Goal: Task Accomplishment & Management: Use online tool/utility

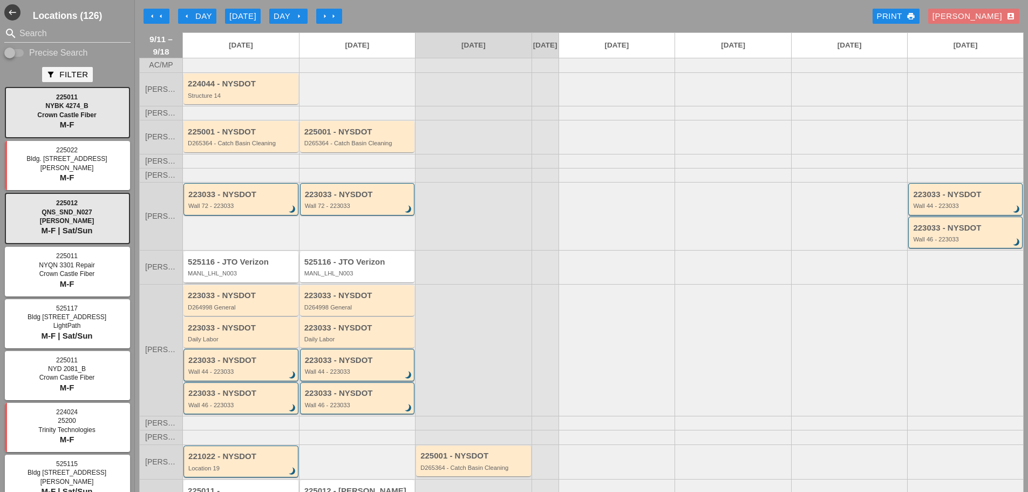
click at [249, 276] on div "MANL_LHL_N003" at bounding box center [242, 273] width 108 height 6
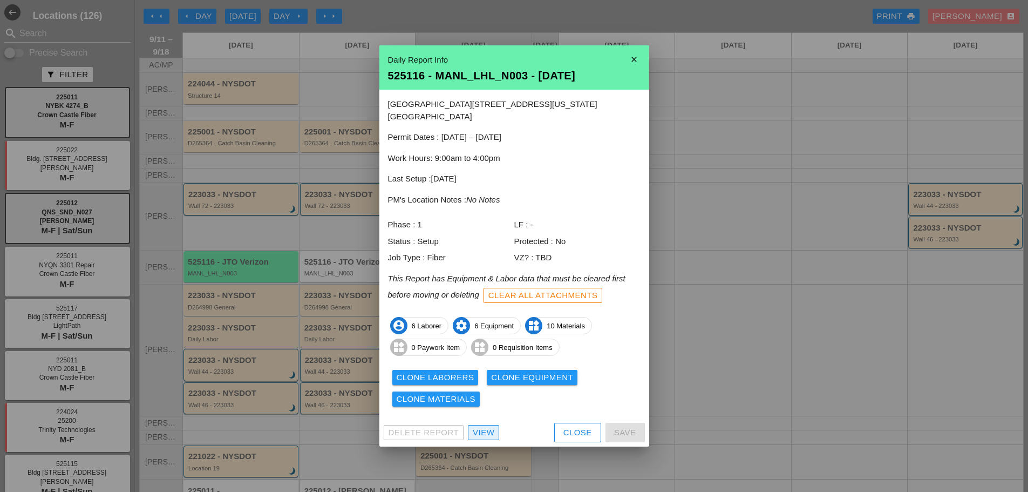
click at [488, 430] on div "View" at bounding box center [484, 432] width 22 height 12
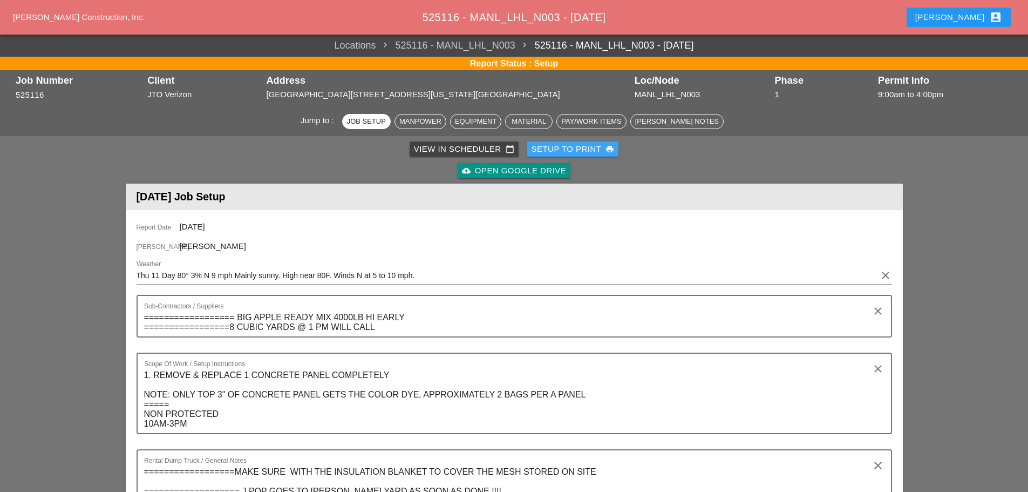
click at [560, 146] on div "Setup to Print print" at bounding box center [573, 149] width 83 height 12
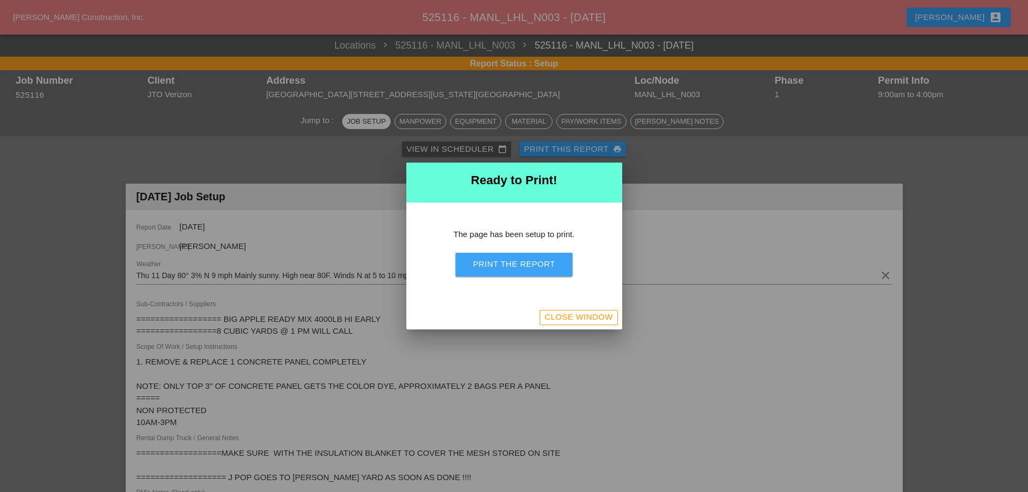
click at [531, 268] on div "Print the Report" at bounding box center [514, 264] width 82 height 12
drag, startPoint x: 593, startPoint y: 317, endPoint x: 948, endPoint y: 78, distance: 428.1
click at [593, 316] on div "Close Window" at bounding box center [579, 317] width 68 height 12
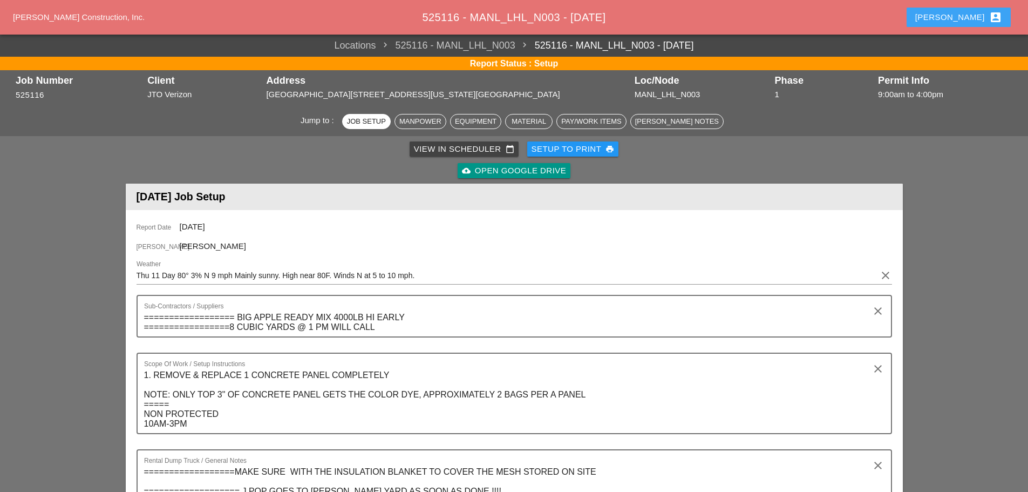
click at [970, 23] on div "Enrico account_box" at bounding box center [958, 17] width 87 height 13
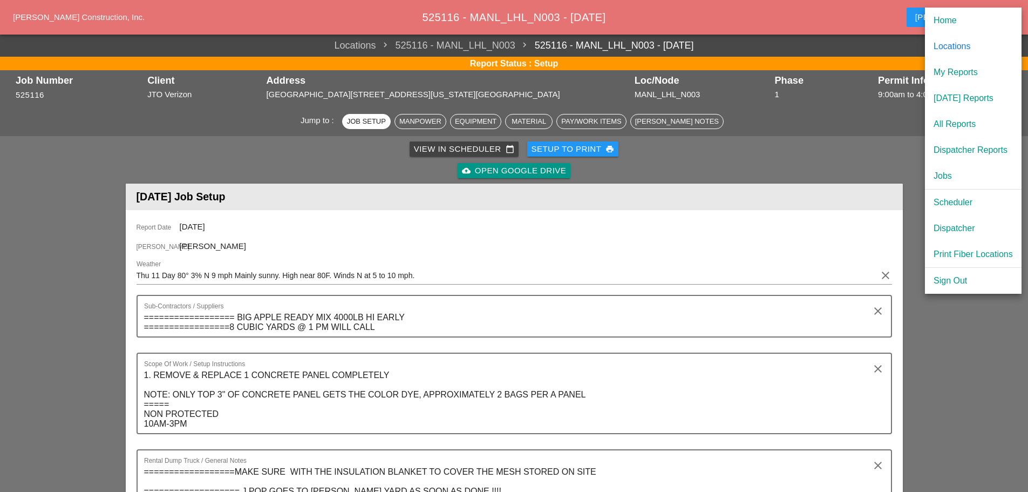
click at [964, 199] on div "Scheduler" at bounding box center [973, 202] width 79 height 13
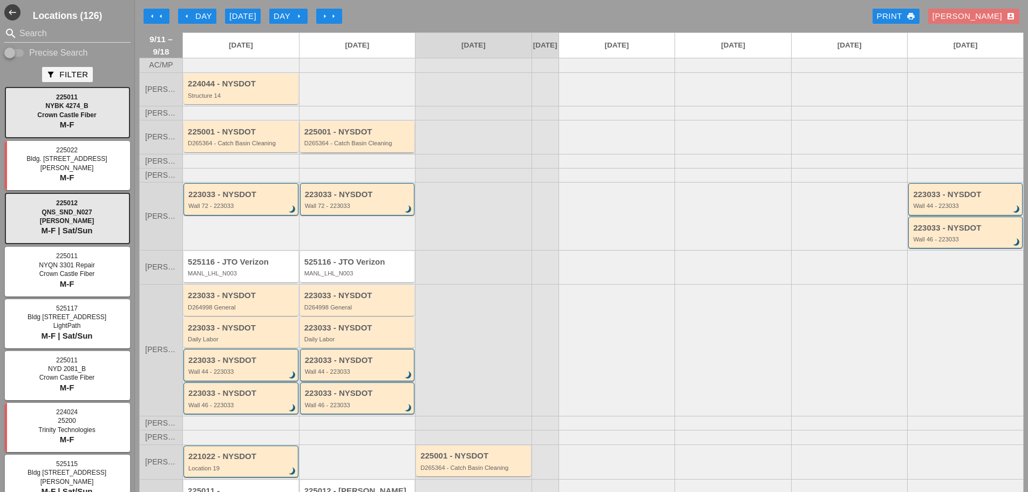
click at [323, 152] on div "225001 - NYSDOT D265364 - Catch Basin Cleaning" at bounding box center [357, 136] width 115 height 31
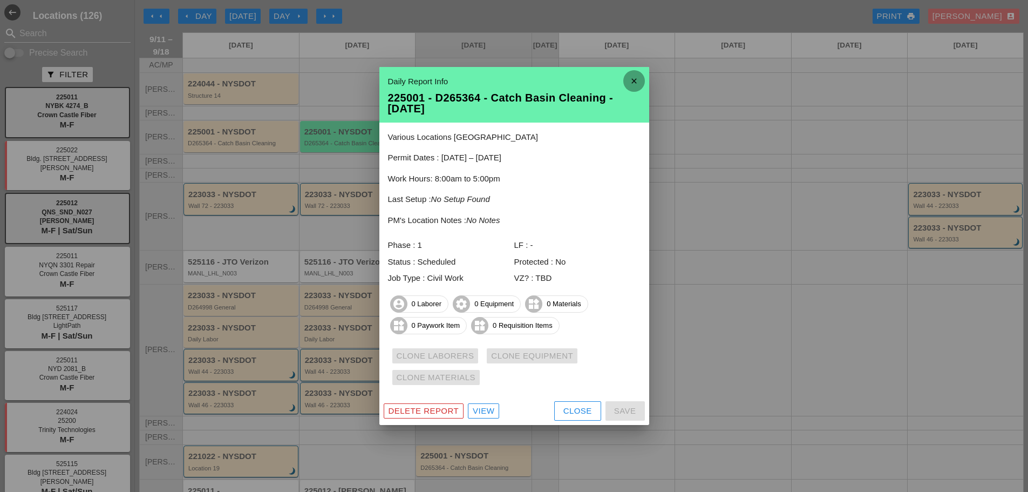
click at [631, 83] on icon "close" at bounding box center [634, 81] width 22 height 22
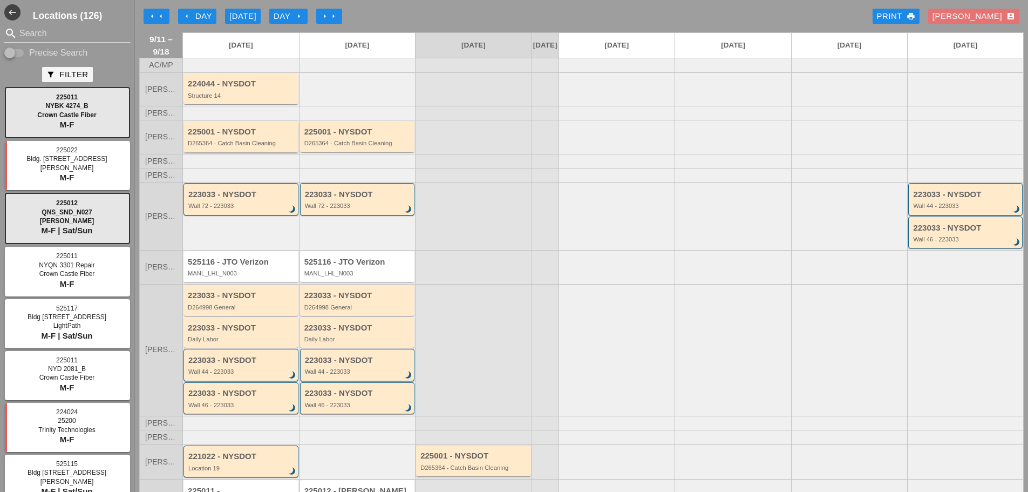
click at [260, 144] on div "225001 - NYSDOT D265364 - Catch Basin Cleaning" at bounding box center [242, 136] width 108 height 19
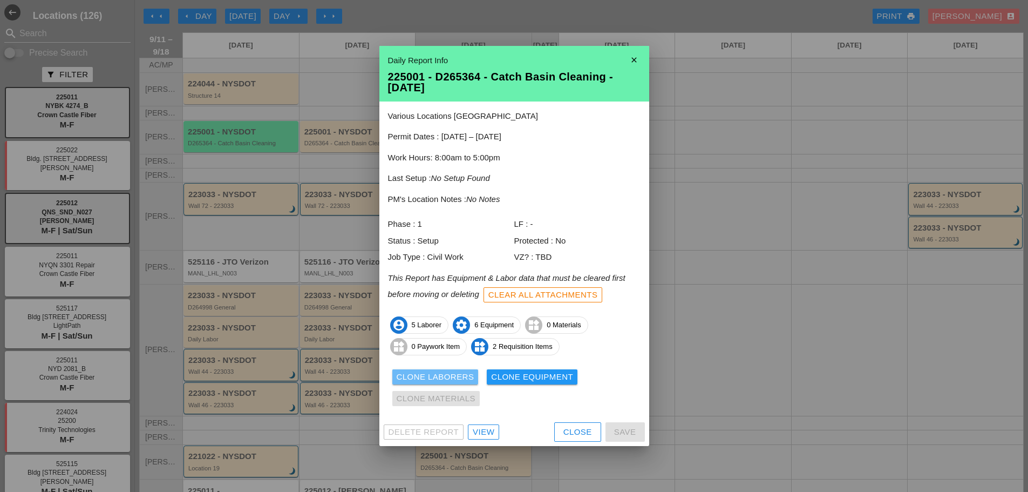
click at [432, 377] on div "Clone Laborers" at bounding box center [436, 377] width 78 height 12
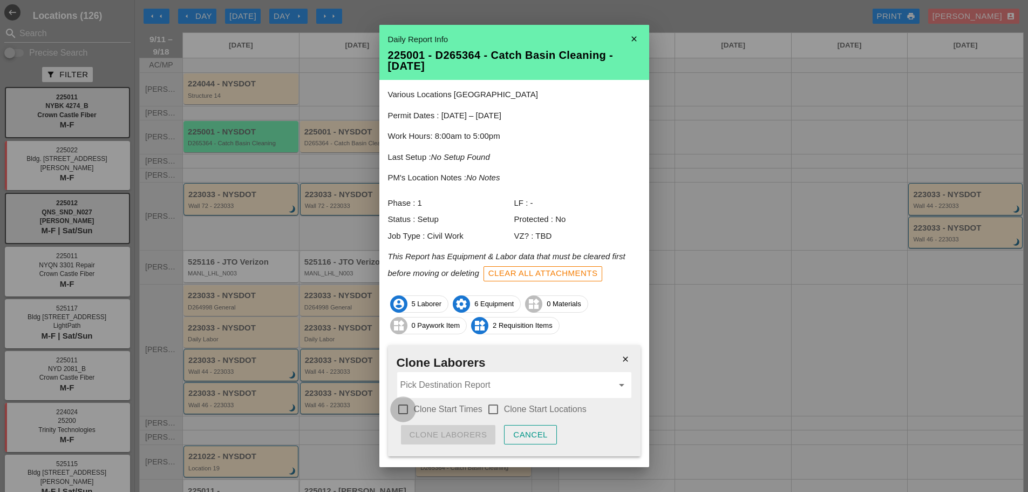
click at [403, 409] on div at bounding box center [403, 409] width 18 height 18
checkbox input "true"
click at [492, 408] on div at bounding box center [493, 409] width 18 height 18
checkbox input "true"
click at [457, 387] on input "Pick Destination Report" at bounding box center [506, 384] width 213 height 17
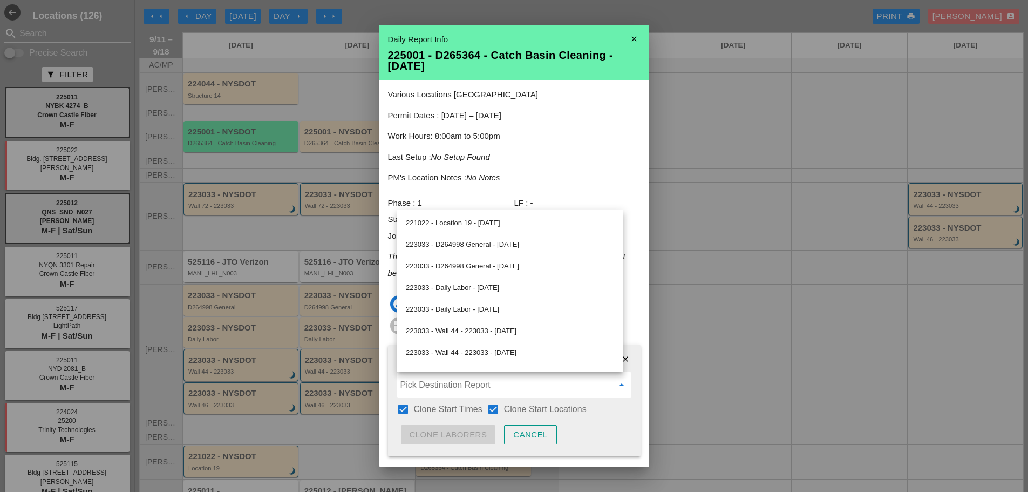
click at [489, 266] on div "223033 - D264998 General - 09/12/2025" at bounding box center [510, 266] width 209 height 13
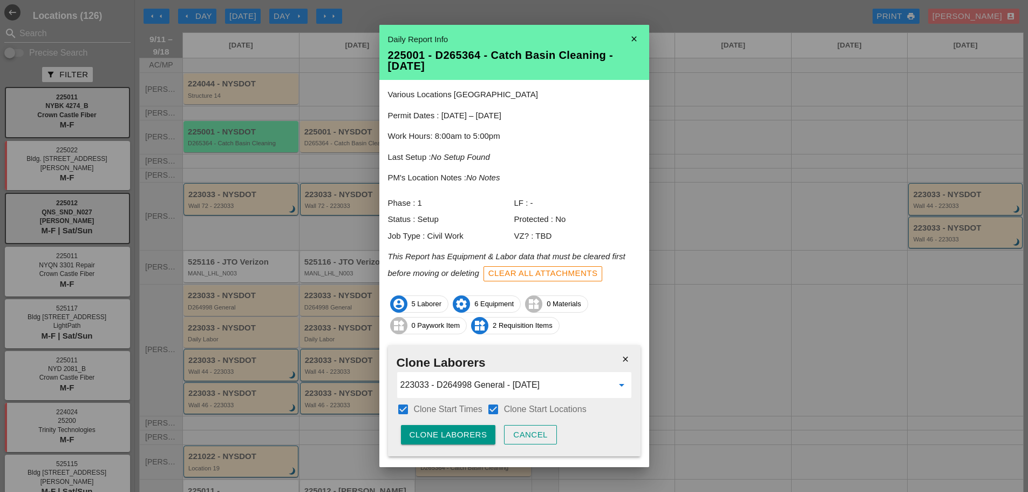
click at [487, 382] on input "223033 - D264998 General - 09/12/2025" at bounding box center [506, 384] width 213 height 17
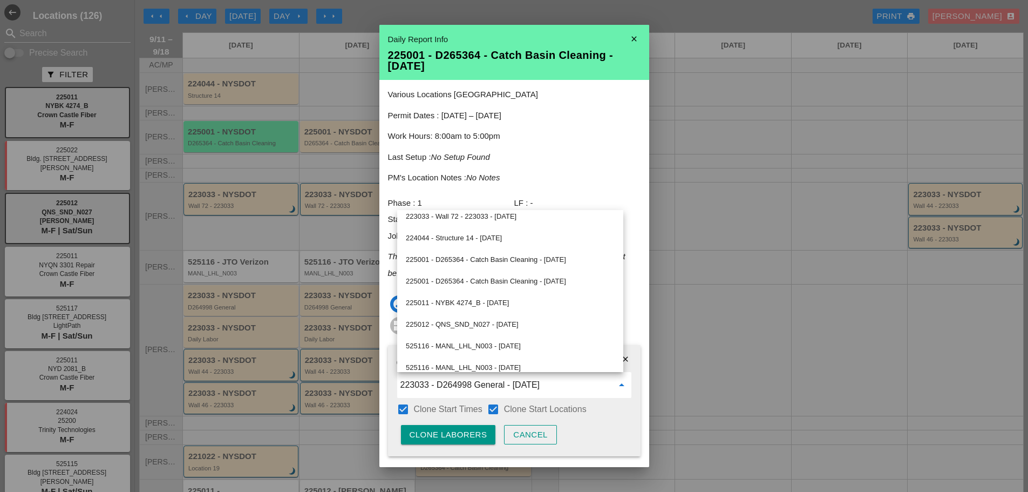
scroll to position [274, 0]
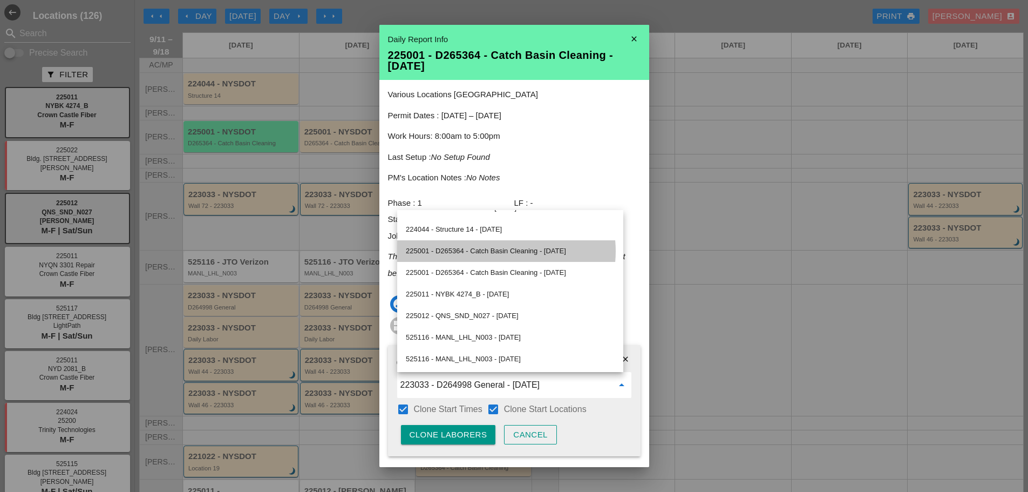
click at [449, 254] on div "225001 - D265364 - Catch Basin Cleaning - 09/12/2025" at bounding box center [510, 250] width 209 height 13
type input "225001 - D265364 - Catch Basin Cleaning - 09/12/2025"
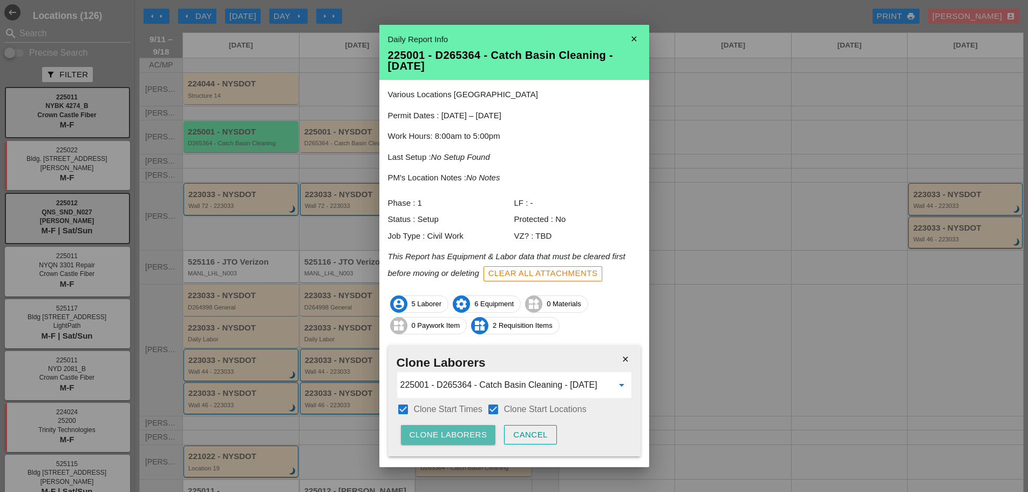
click at [470, 429] on div "Clone Laborers" at bounding box center [449, 435] width 78 height 12
click at [470, 429] on div "Are you sure?" at bounding box center [444, 435] width 69 height 12
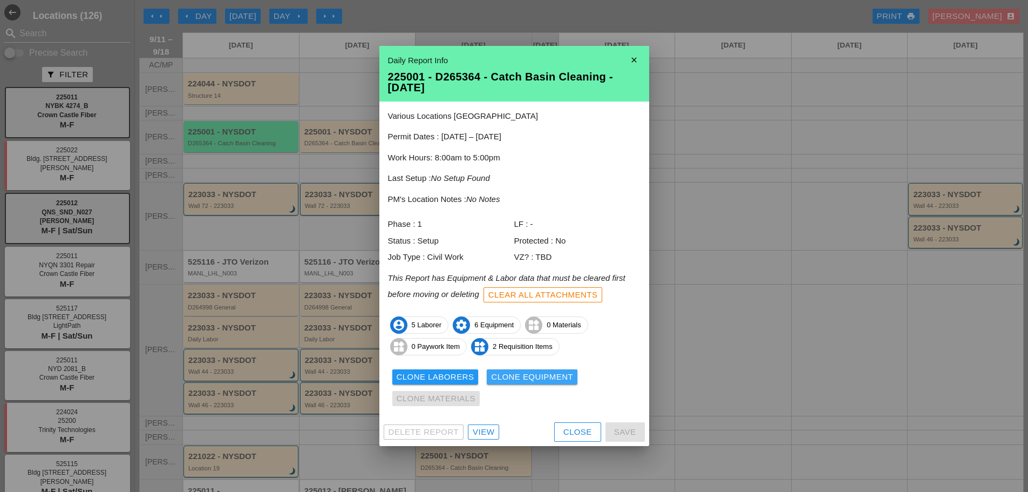
click at [515, 373] on div "Clone Equipment" at bounding box center [532, 377] width 82 height 12
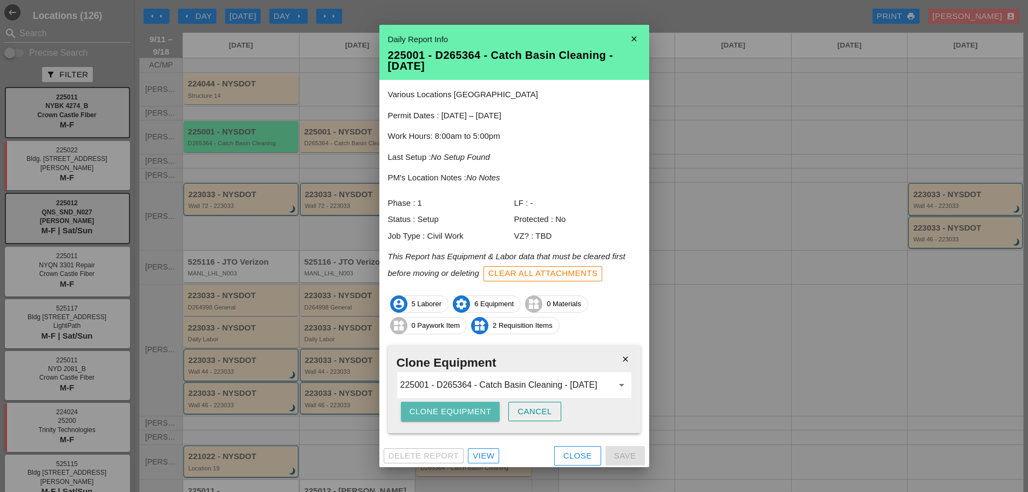
click at [462, 407] on div "Clone Equipment" at bounding box center [451, 411] width 82 height 12
click at [463, 407] on div "Are you sure?" at bounding box center [444, 411] width 69 height 12
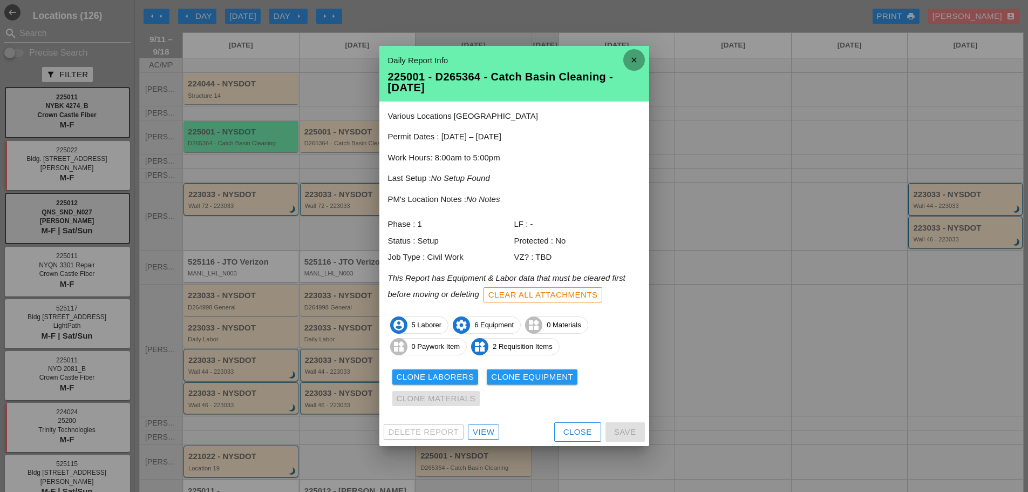
click at [635, 56] on icon "close" at bounding box center [634, 60] width 22 height 22
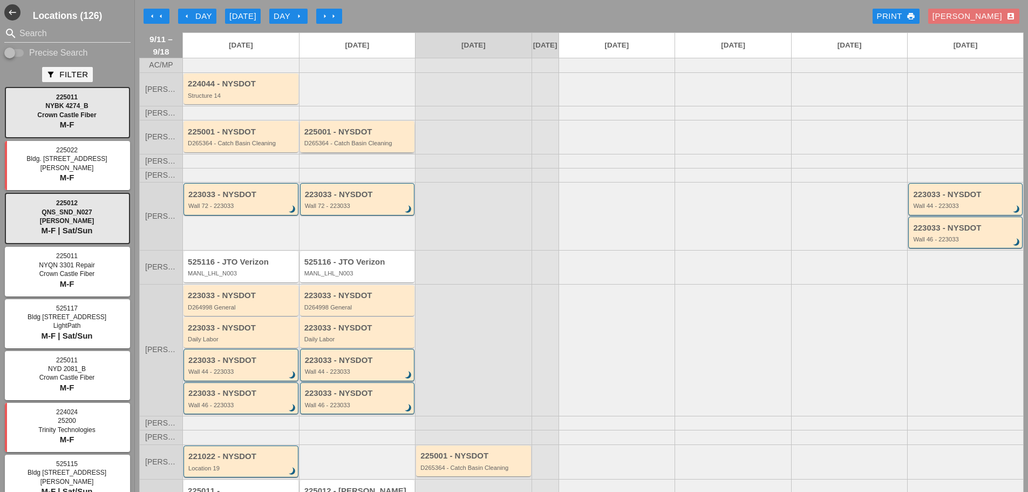
click at [370, 146] on div "D265364 - Catch Basin Cleaning" at bounding box center [358, 143] width 108 height 6
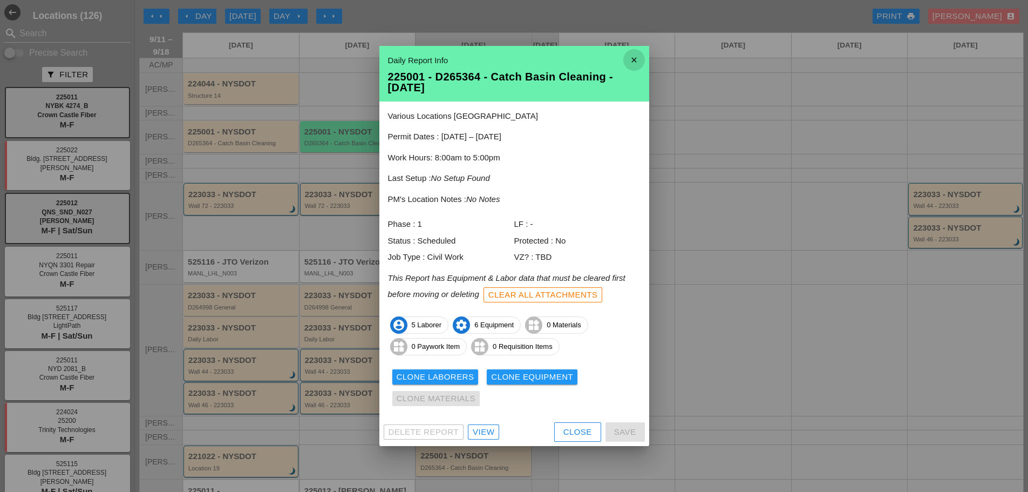
click at [630, 56] on icon "close" at bounding box center [634, 60] width 22 height 22
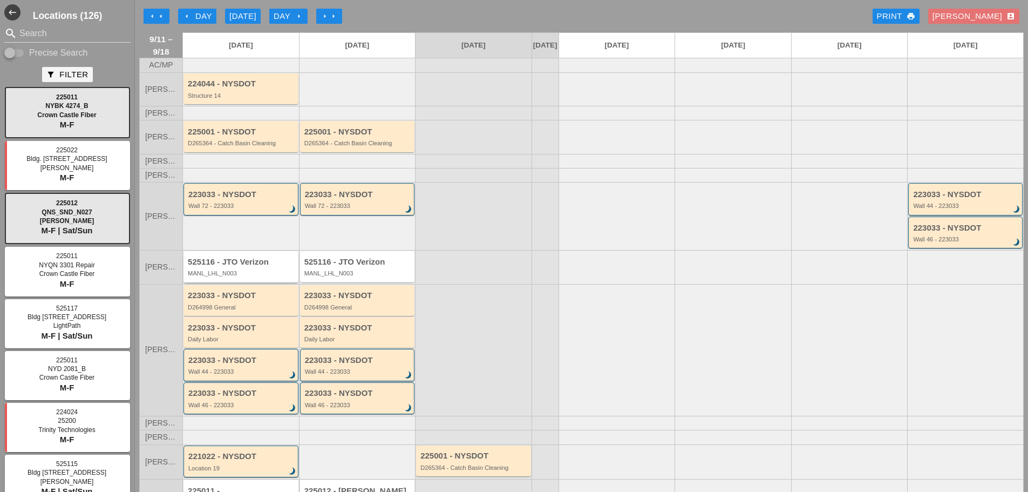
click at [267, 276] on div "MANL_LHL_N003" at bounding box center [242, 273] width 108 height 6
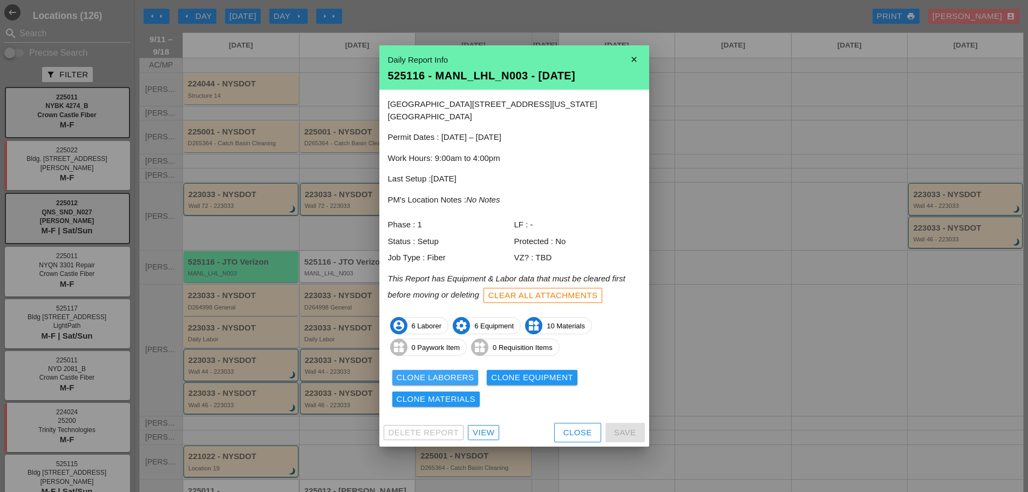
click at [436, 371] on div "Clone Laborers" at bounding box center [436, 377] width 78 height 12
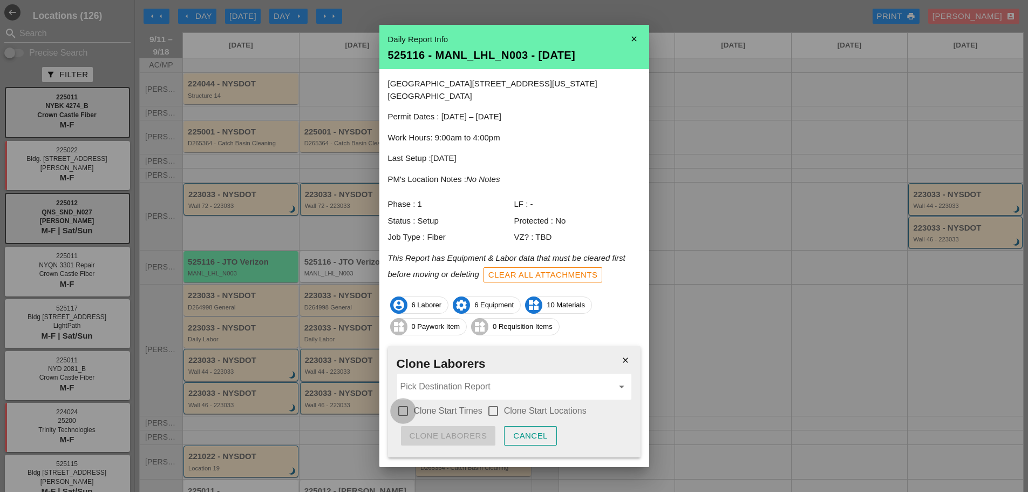
click at [397, 402] on div at bounding box center [403, 411] width 18 height 18
checkbox input "true"
click at [486, 402] on div at bounding box center [493, 411] width 18 height 18
checkbox input "true"
click at [478, 378] on input "Pick Destination Report" at bounding box center [506, 386] width 213 height 17
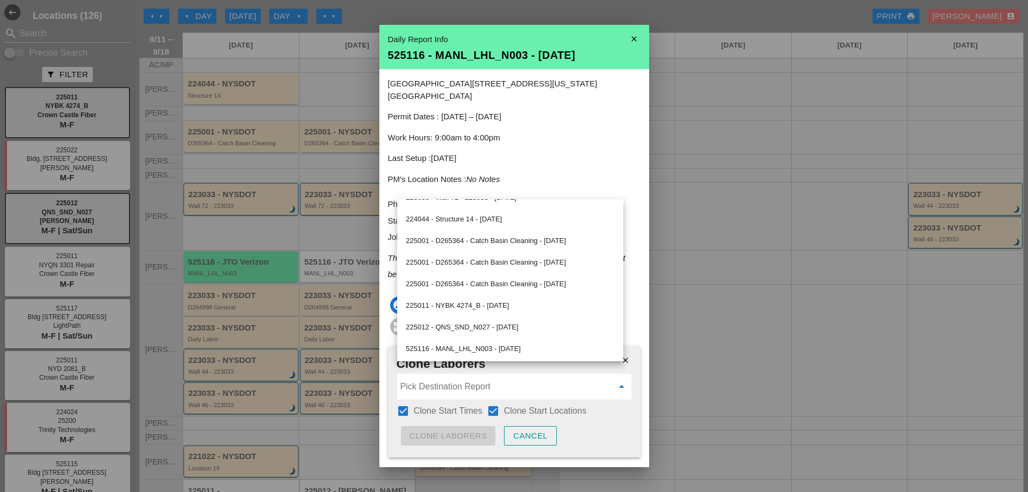
scroll to position [274, 0]
click at [514, 348] on div "525116 - MANL_LHL_N003 - 09/12/2025" at bounding box center [510, 348] width 209 height 13
type input "525116 - MANL_LHL_N003 - 09/12/2025"
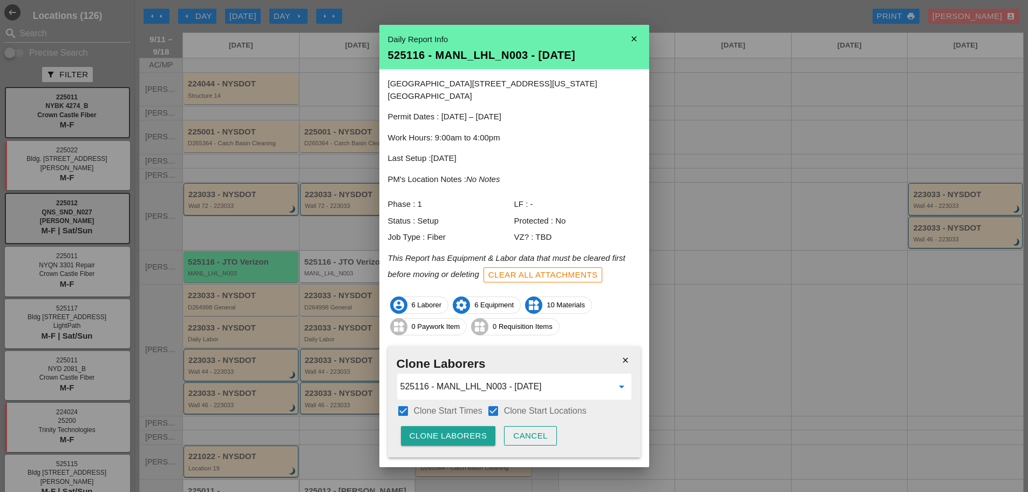
click at [441, 430] on div "Clone Laborers" at bounding box center [449, 436] width 78 height 12
click at [440, 430] on div "Are you sure?" at bounding box center [444, 436] width 69 height 12
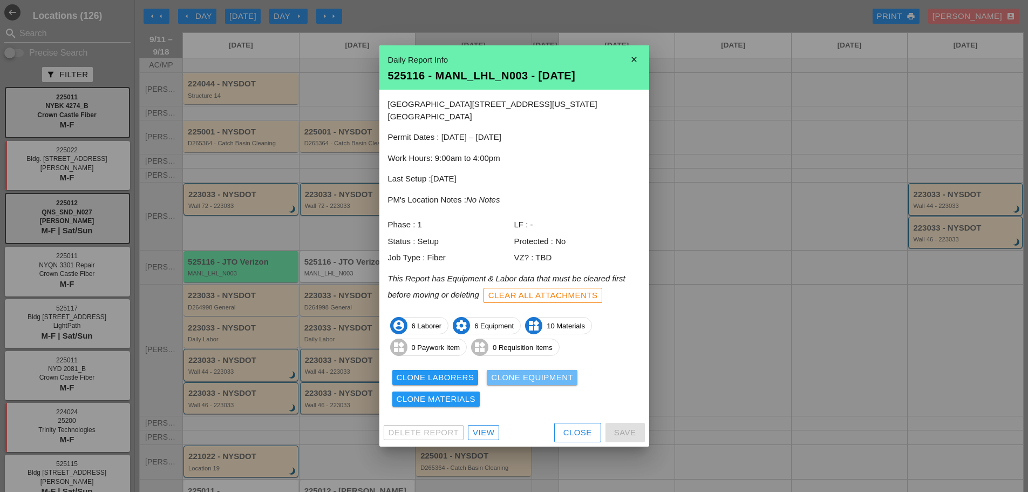
click at [503, 376] on div "Clone Equipment" at bounding box center [532, 377] width 82 height 12
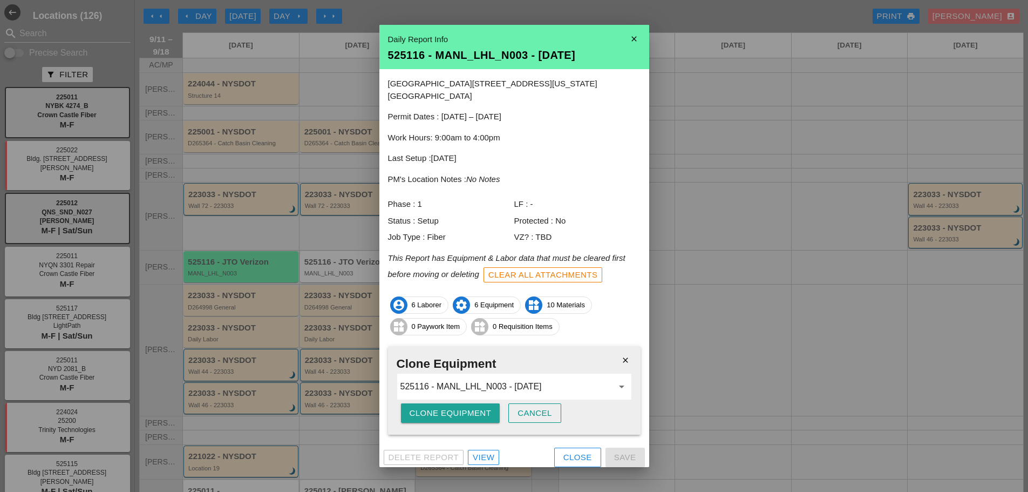
click at [458, 407] on div "Clone Equipment" at bounding box center [451, 413] width 82 height 12
click at [458, 407] on div "Are you sure?" at bounding box center [444, 413] width 69 height 12
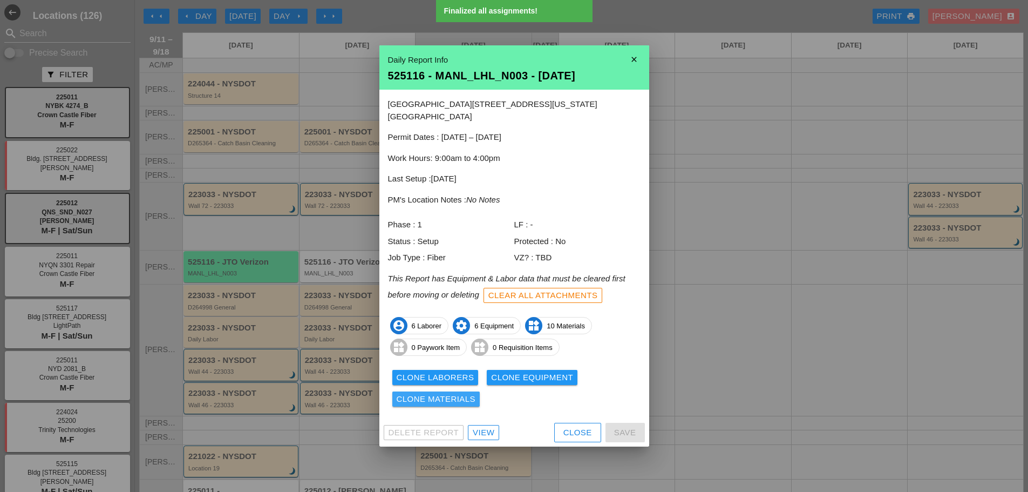
click at [454, 393] on div "Clone Materials" at bounding box center [436, 399] width 79 height 12
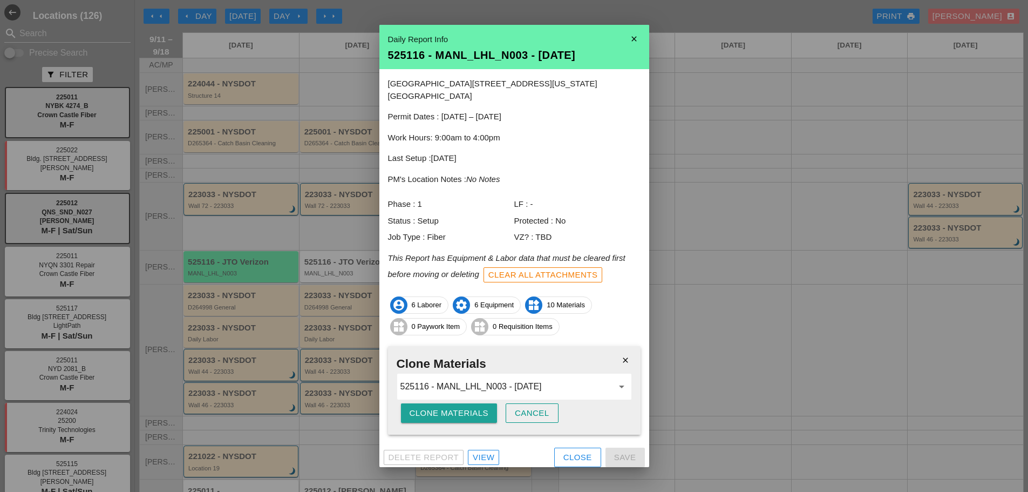
click at [447, 407] on div "Clone Materials" at bounding box center [449, 413] width 79 height 12
click at [447, 407] on div "Are you sure?" at bounding box center [444, 413] width 69 height 12
click at [447, 407] on div "Clone Materials" at bounding box center [449, 413] width 79 height 12
click at [447, 407] on div "Are you sure?" at bounding box center [444, 413] width 69 height 12
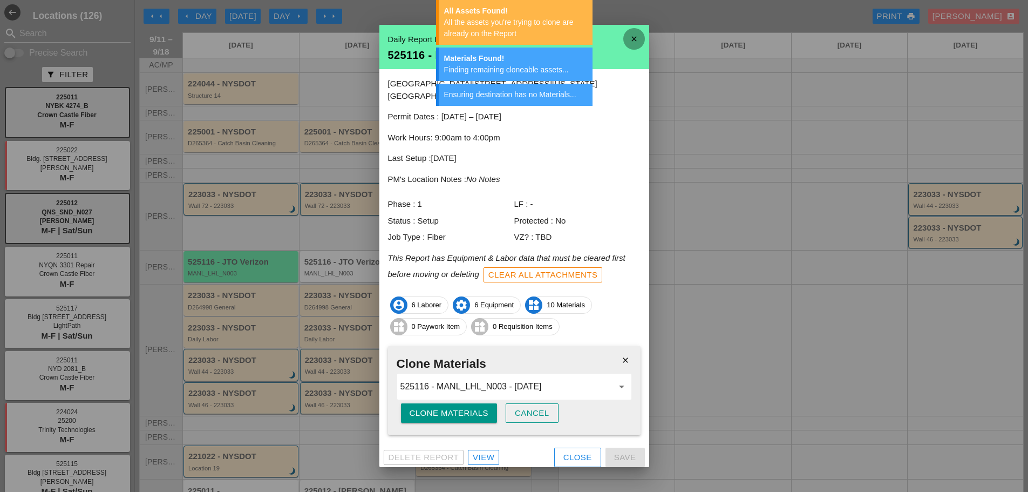
click at [641, 41] on icon "close" at bounding box center [634, 39] width 22 height 22
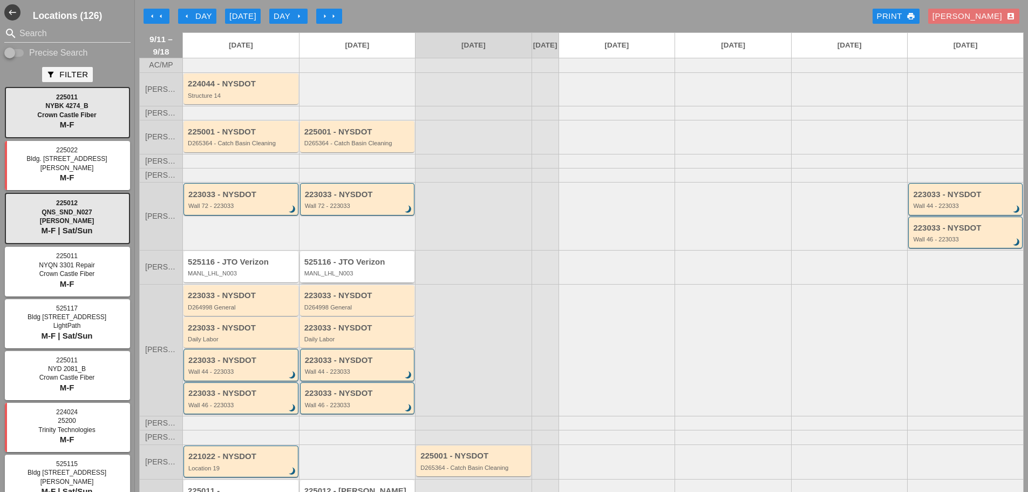
click at [355, 276] on div "MANL_LHL_N003" at bounding box center [358, 273] width 108 height 6
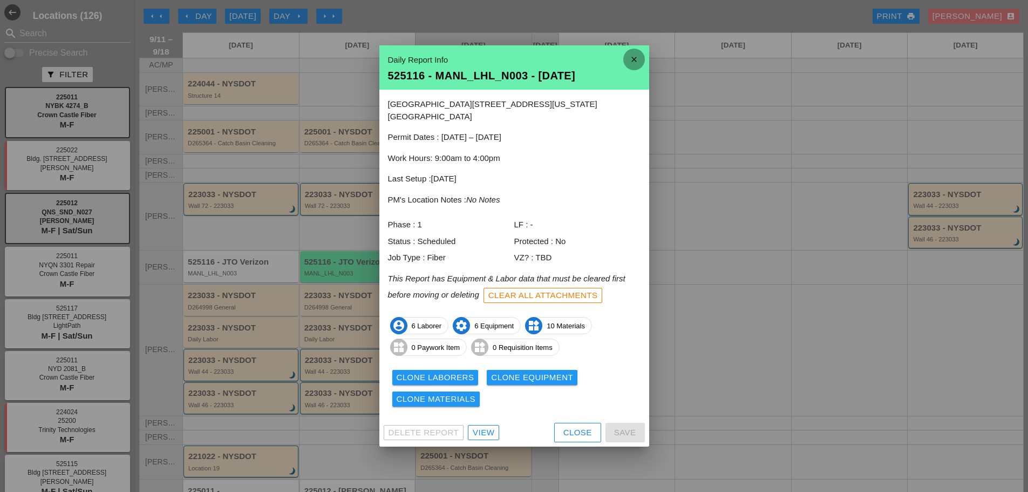
click at [636, 66] on icon "close" at bounding box center [634, 60] width 22 height 22
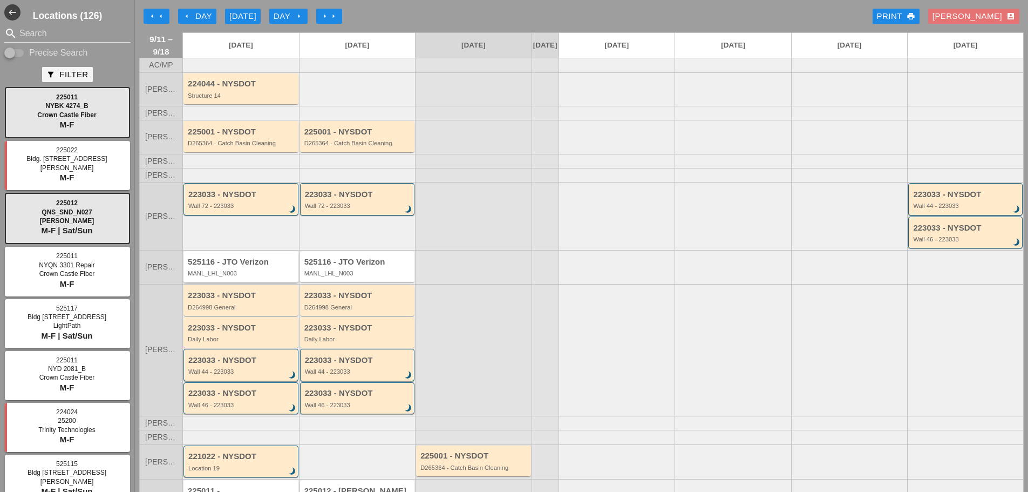
click at [257, 276] on div "MANL_LHL_N003" at bounding box center [242, 273] width 108 height 6
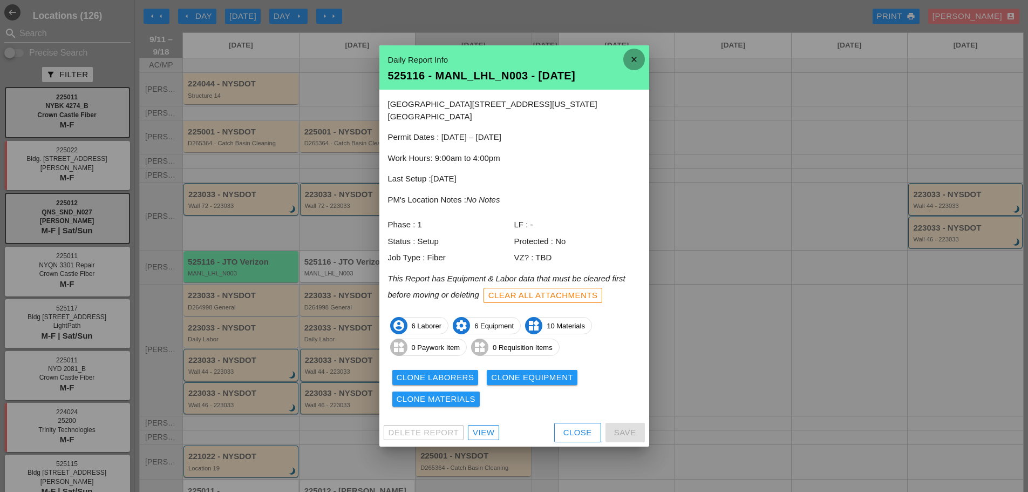
click at [632, 65] on icon "close" at bounding box center [634, 60] width 22 height 22
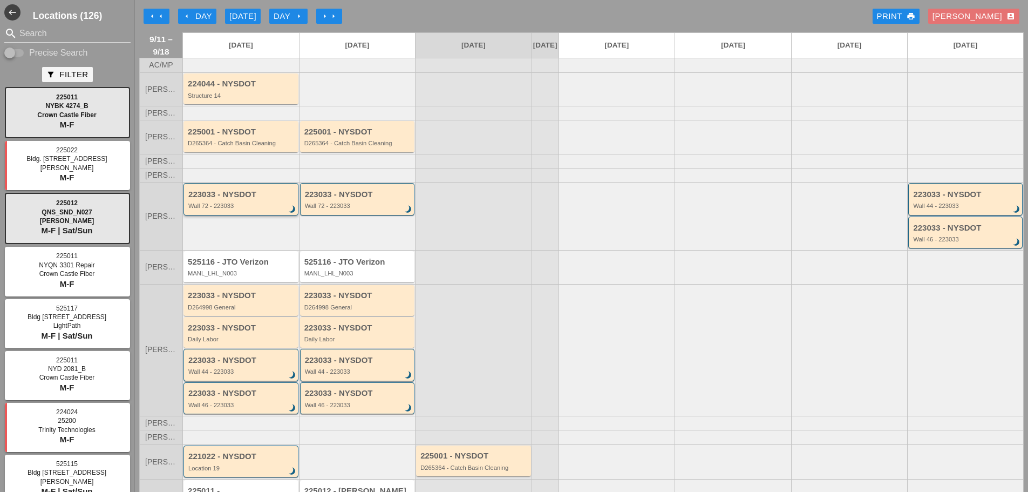
click at [264, 209] on div "Wall 72 - 223033" at bounding box center [241, 205] width 107 height 6
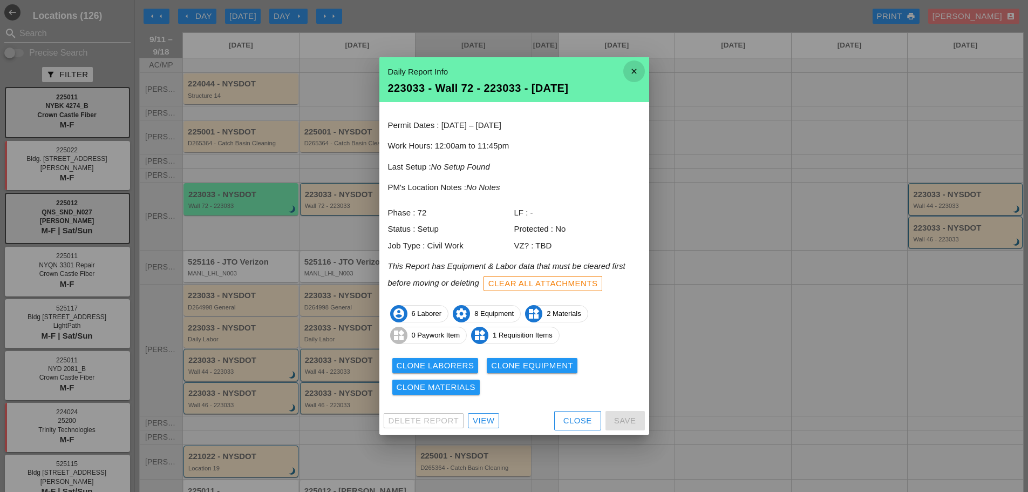
click at [639, 73] on icon "close" at bounding box center [634, 71] width 22 height 22
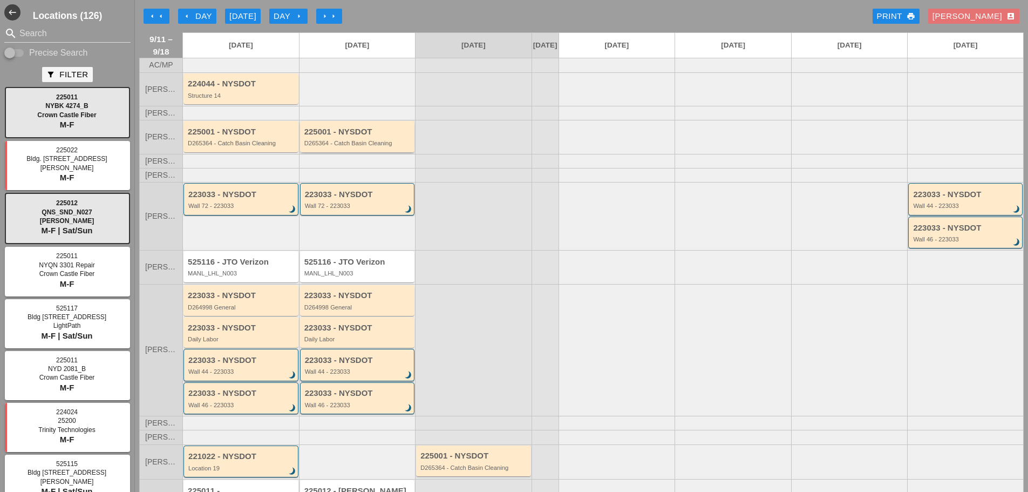
click at [364, 146] on div "D265364 - Catch Basin Cleaning" at bounding box center [358, 143] width 108 height 6
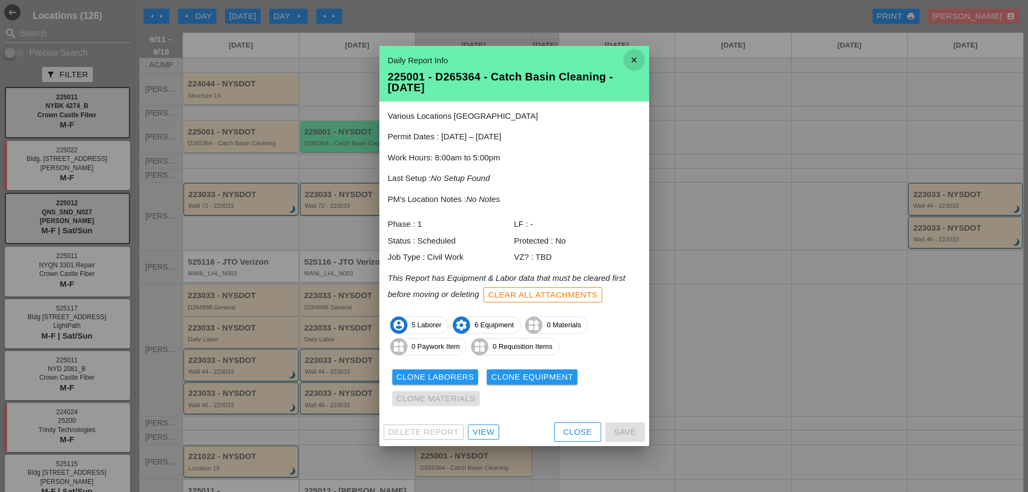
click at [630, 60] on icon "close" at bounding box center [634, 60] width 22 height 22
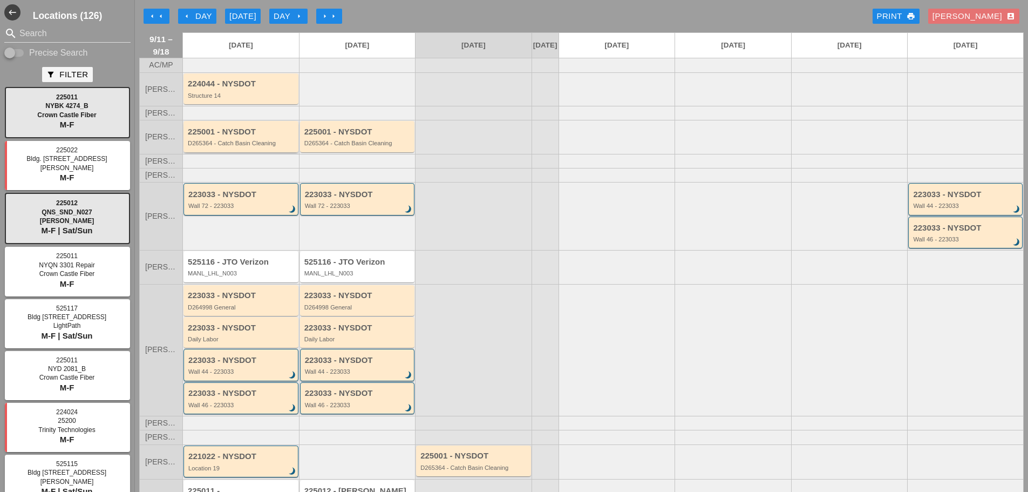
click at [227, 146] on div "D265364 - Catch Basin Cleaning" at bounding box center [242, 143] width 108 height 6
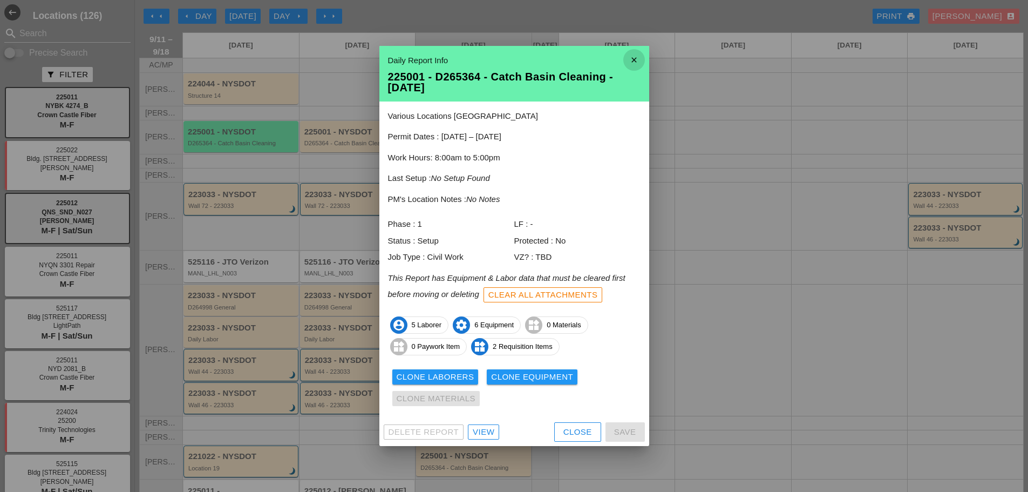
click at [626, 62] on icon "close" at bounding box center [634, 60] width 22 height 22
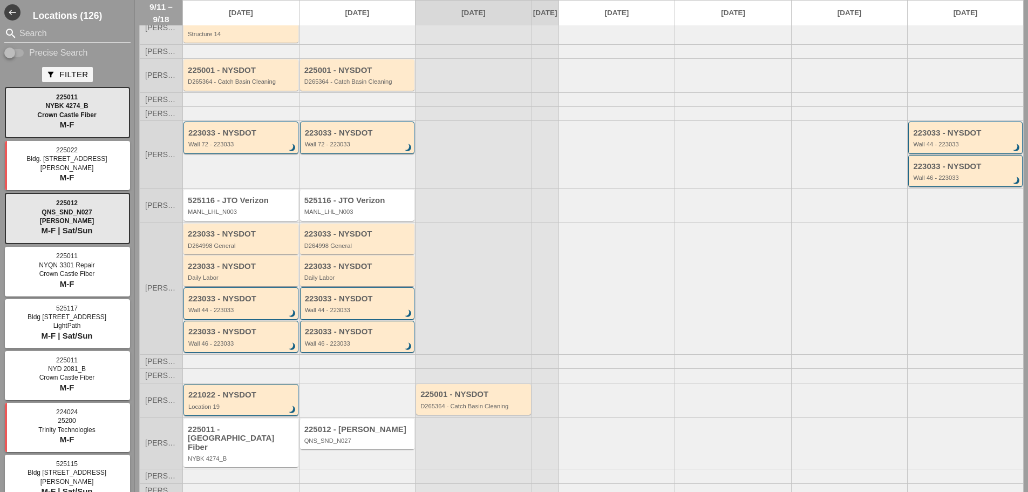
scroll to position [66, 0]
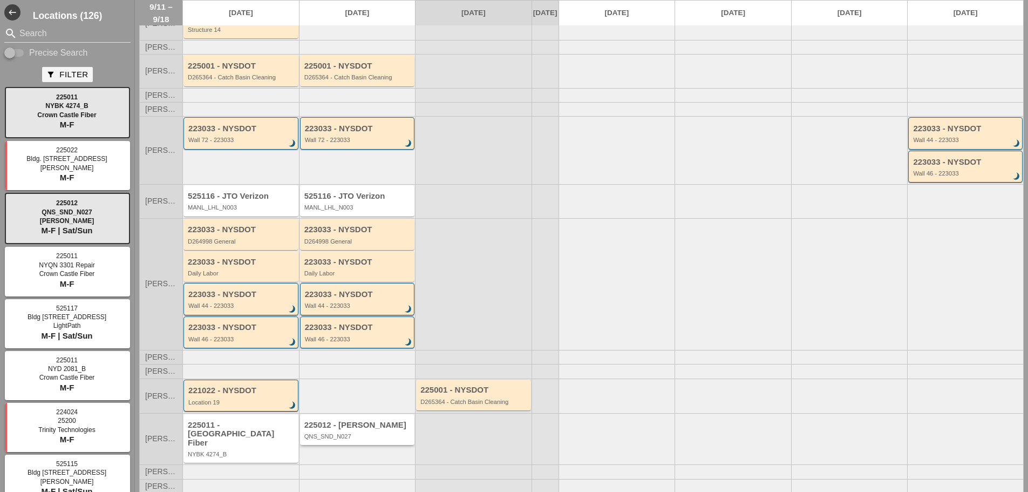
click at [371, 439] on div "QNS_SND_N027" at bounding box center [358, 436] width 108 height 6
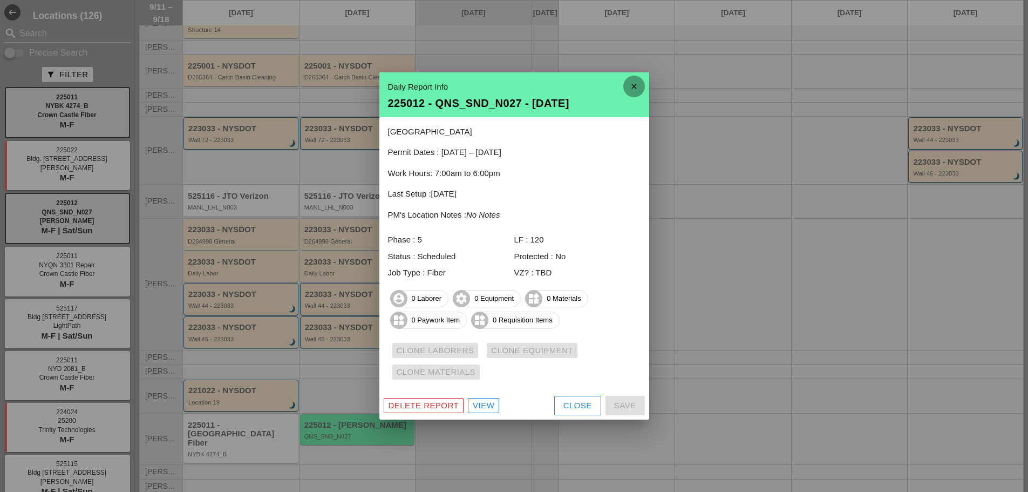
click at [628, 81] on icon "close" at bounding box center [634, 87] width 22 height 22
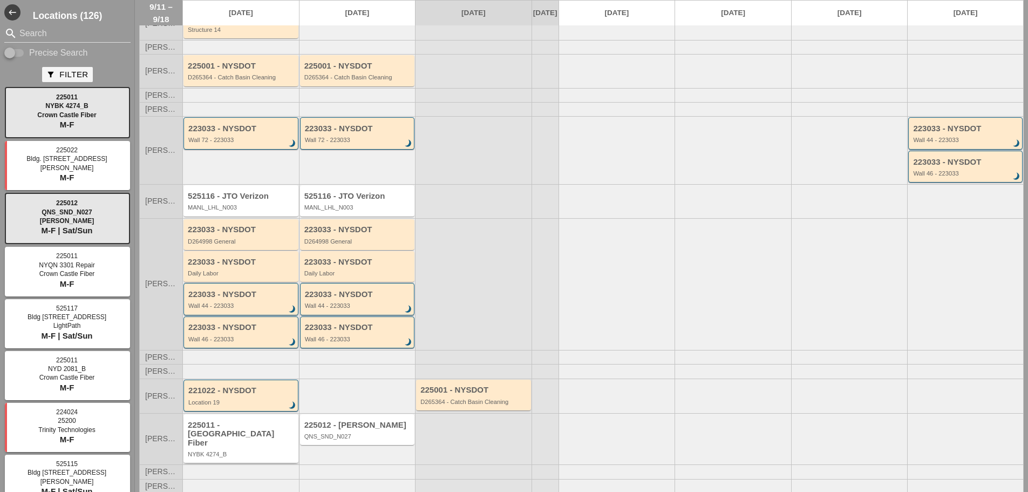
click at [236, 454] on div "NYBK 4274_B" at bounding box center [242, 454] width 108 height 6
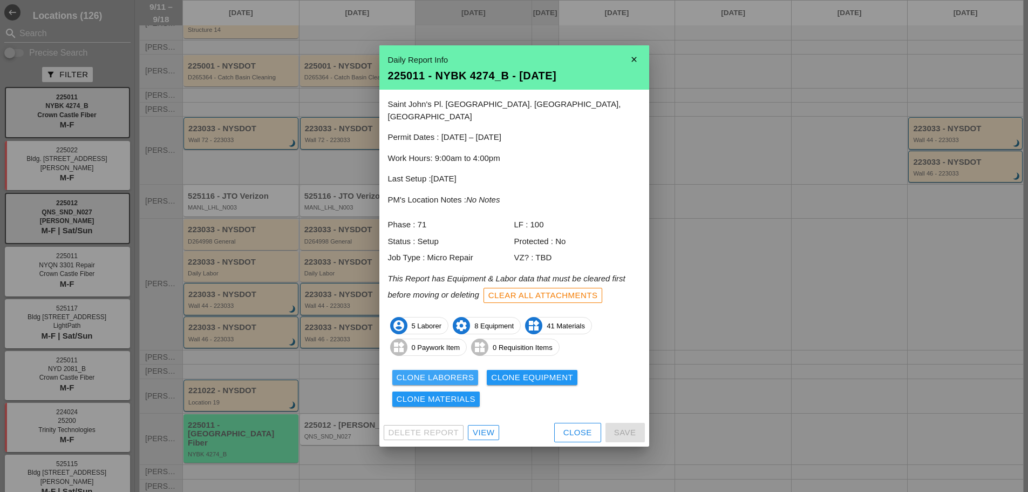
click at [406, 372] on div "Clone Laborers" at bounding box center [436, 377] width 78 height 12
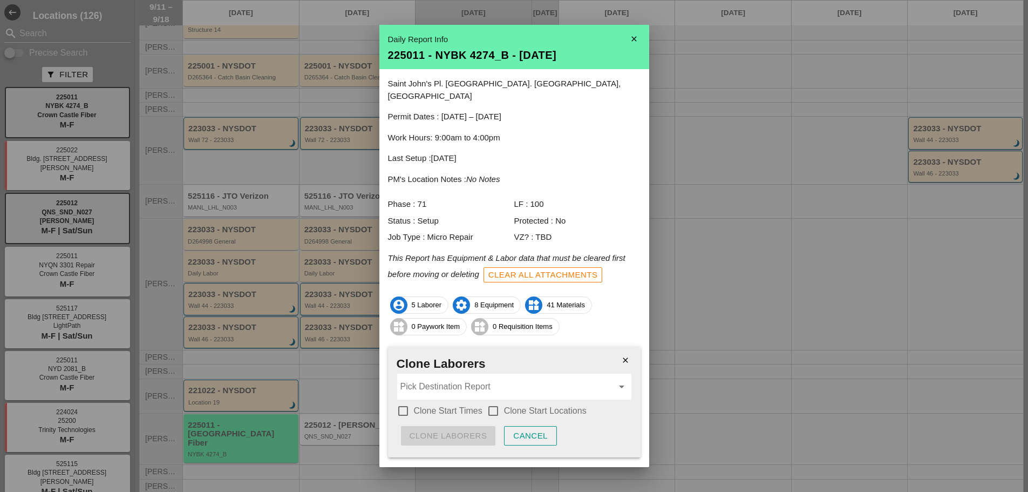
click at [404, 402] on div at bounding box center [403, 411] width 18 height 18
click at [492, 402] on div at bounding box center [493, 411] width 18 height 18
click at [474, 381] on input "Pick Destination Report" at bounding box center [506, 386] width 213 height 17
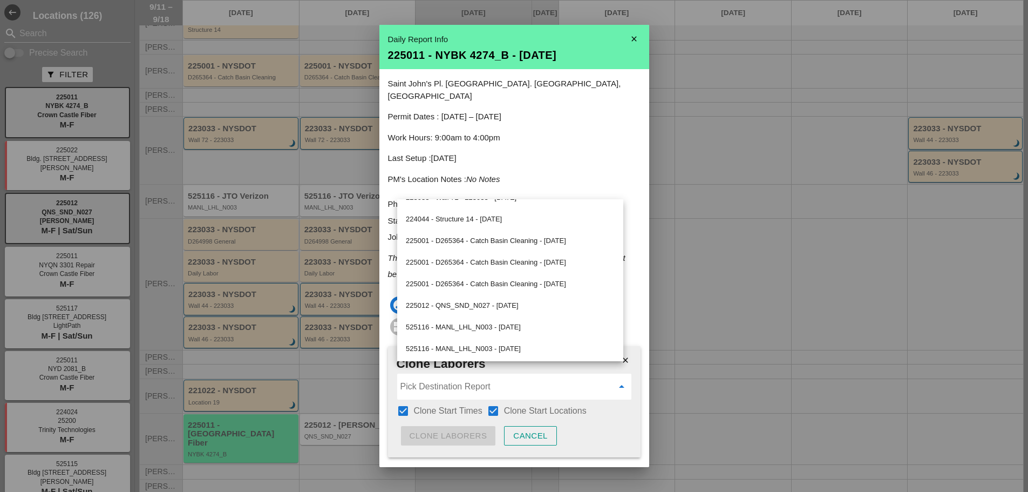
scroll to position [274, 0]
click at [465, 307] on div "225012 - QNS_SND_N027 - 09/12/2025" at bounding box center [510, 304] width 209 height 13
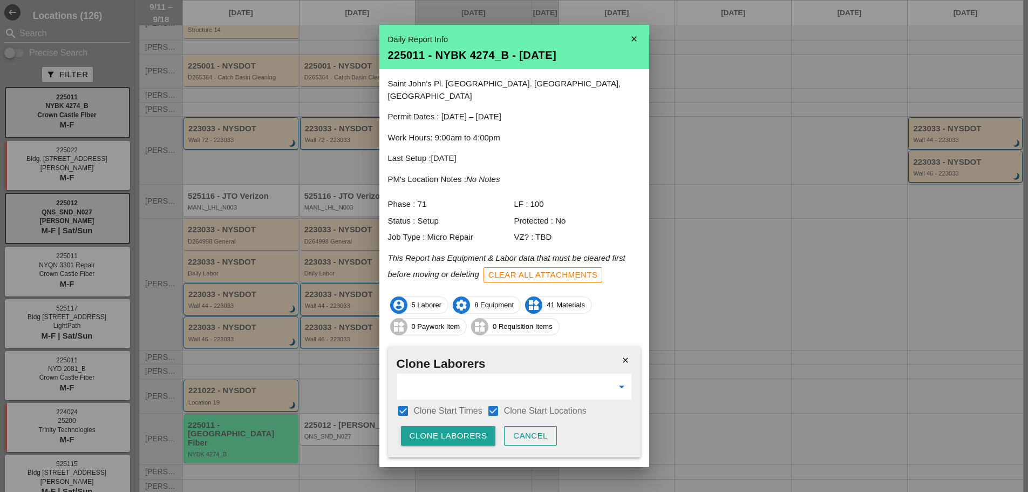
click at [447, 426] on button "Clone Laborers" at bounding box center [448, 435] width 95 height 19
click at [448, 426] on button "Are you sure?" at bounding box center [444, 435] width 86 height 19
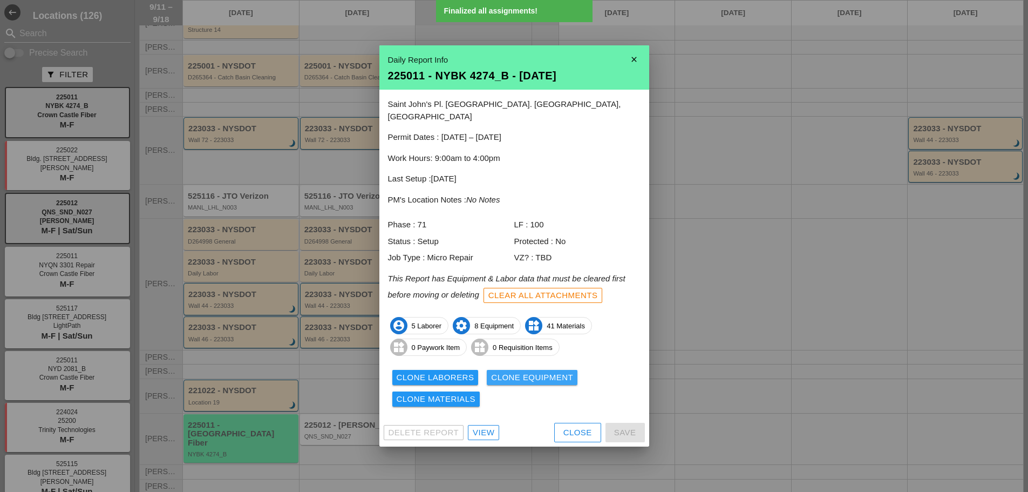
click at [533, 371] on div "Clone Equipment" at bounding box center [532, 377] width 82 height 12
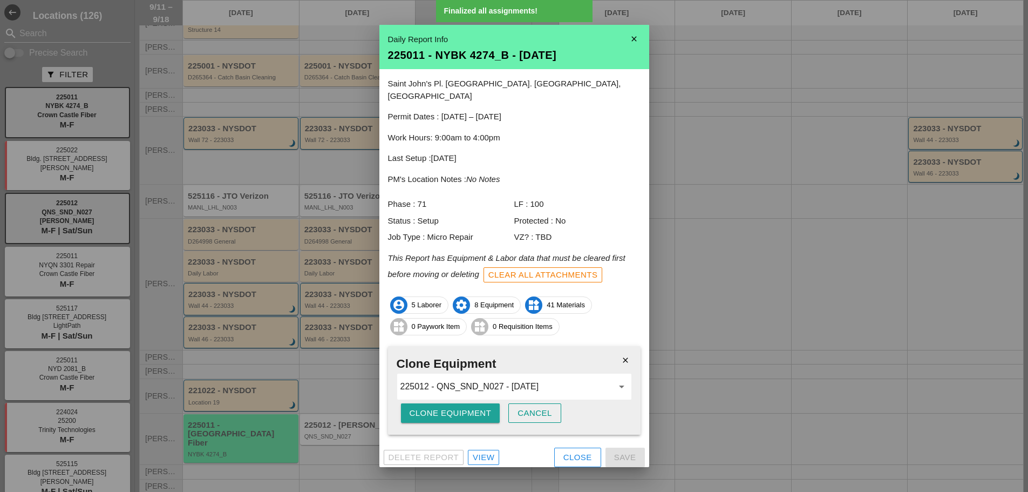
click at [418, 407] on div "Clone Equipment" at bounding box center [451, 413] width 82 height 12
click at [418, 407] on div "Are you sure?" at bounding box center [444, 413] width 69 height 12
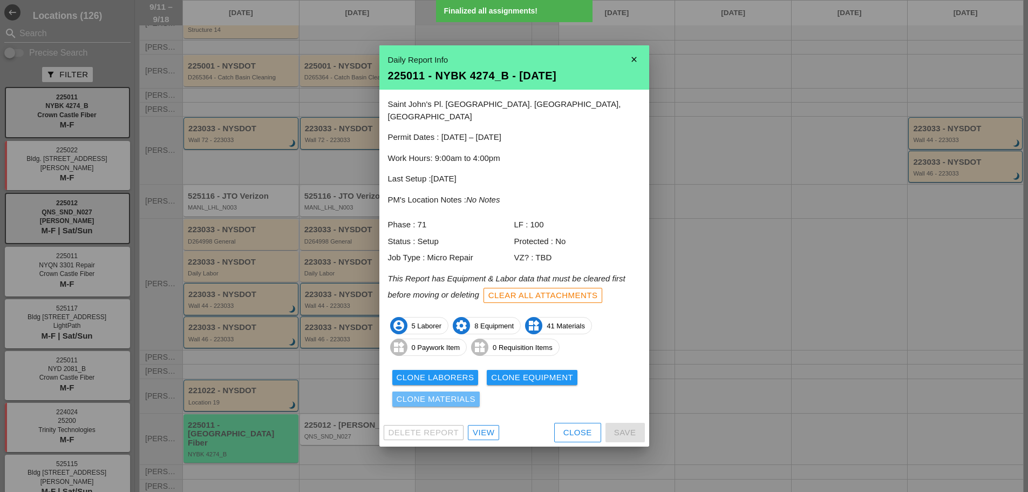
click at [443, 395] on div "Clone Materials" at bounding box center [436, 399] width 79 height 12
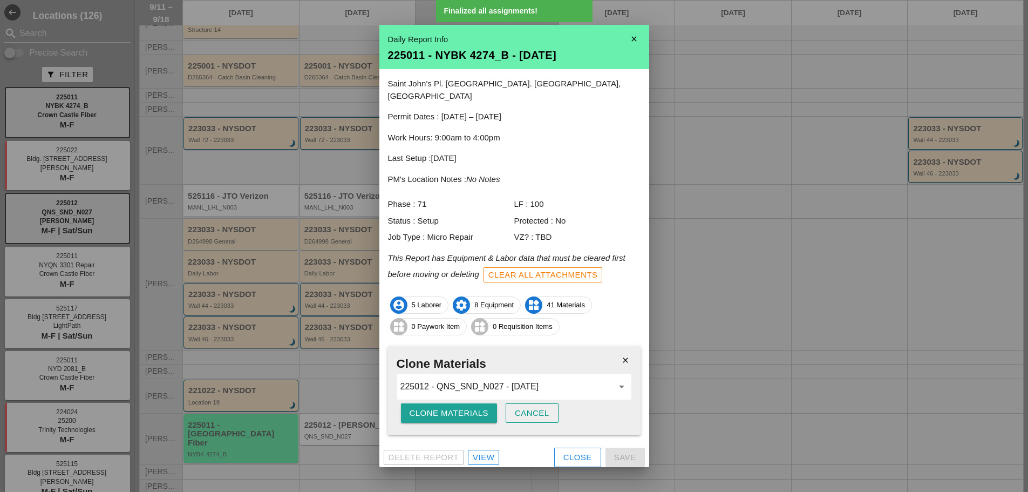
click at [429, 407] on div "Clone Materials" at bounding box center [449, 413] width 79 height 12
click at [429, 407] on div "Are you sure?" at bounding box center [444, 413] width 69 height 12
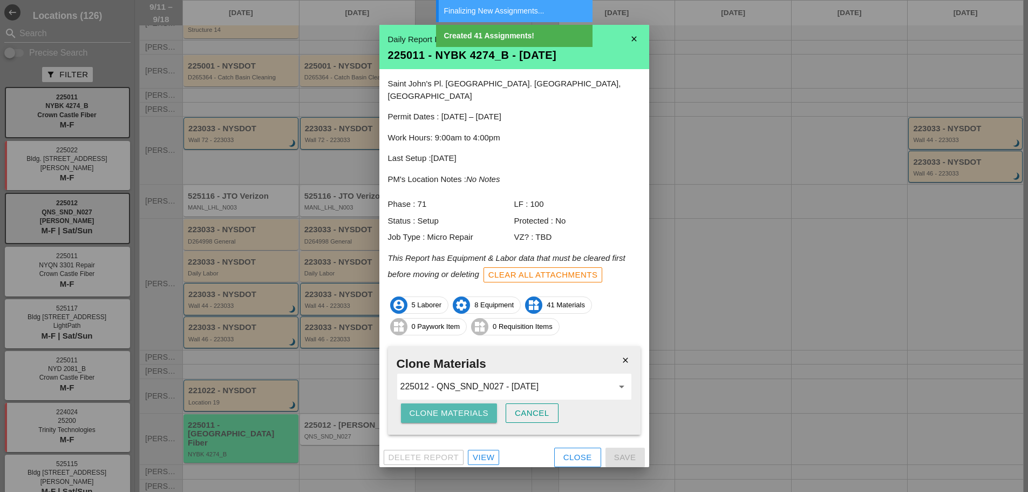
click at [430, 407] on div "Clone Materials" at bounding box center [449, 413] width 79 height 12
click at [430, 407] on div "Are you sure?" at bounding box center [444, 413] width 69 height 12
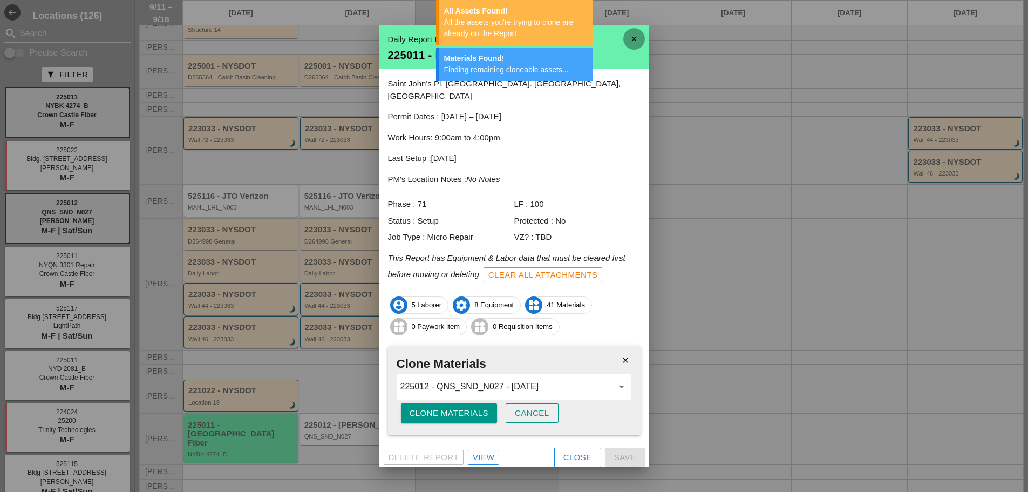
click at [633, 42] on icon "close" at bounding box center [634, 39] width 22 height 22
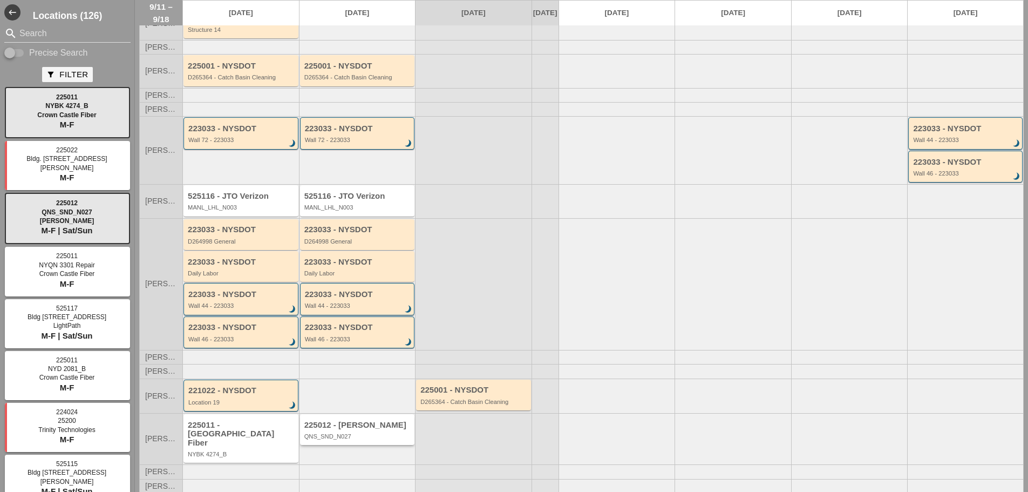
click at [400, 439] on div "QNS_SND_N027" at bounding box center [358, 436] width 108 height 6
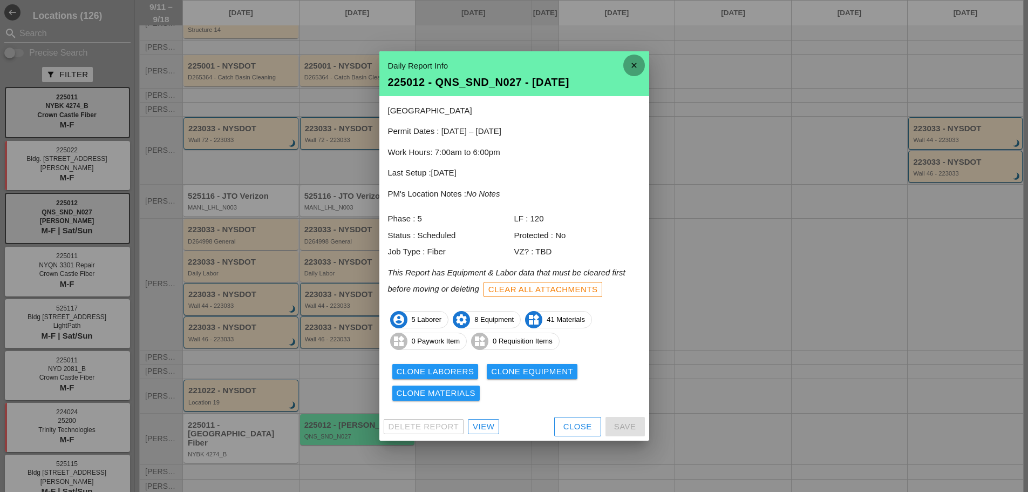
click at [643, 65] on icon "close" at bounding box center [634, 66] width 22 height 22
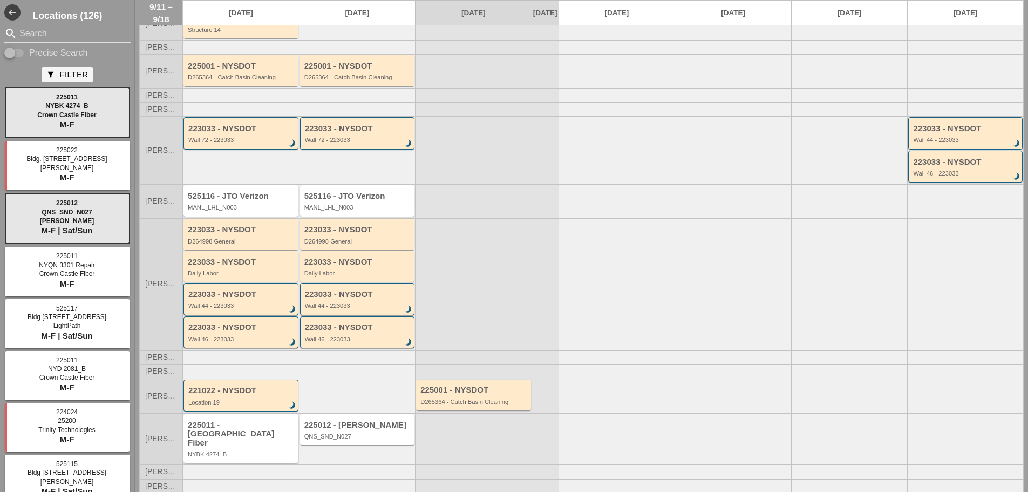
click at [270, 441] on div "225011 - [GEOGRAPHIC_DATA] Fiber" at bounding box center [242, 433] width 108 height 27
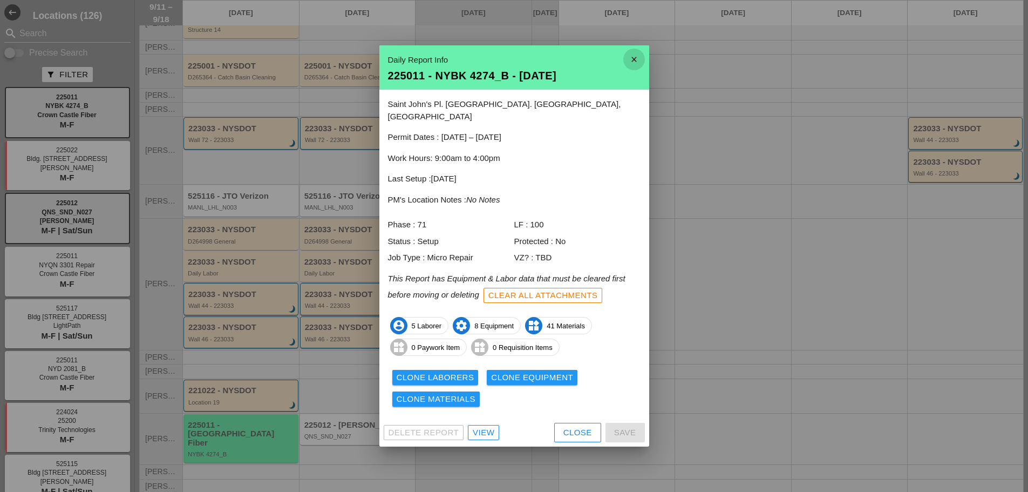
click at [631, 66] on icon "close" at bounding box center [634, 60] width 22 height 22
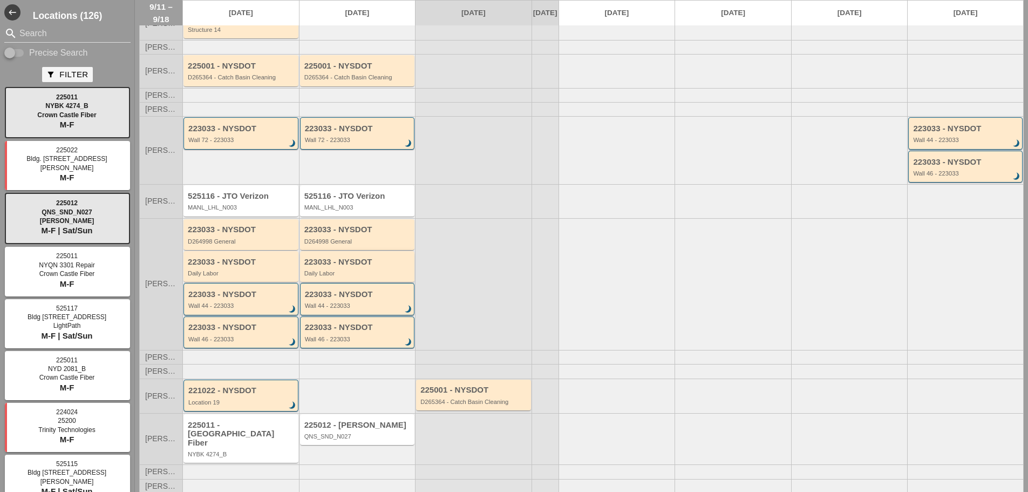
click at [353, 276] on div "Daily Labor" at bounding box center [358, 273] width 108 height 6
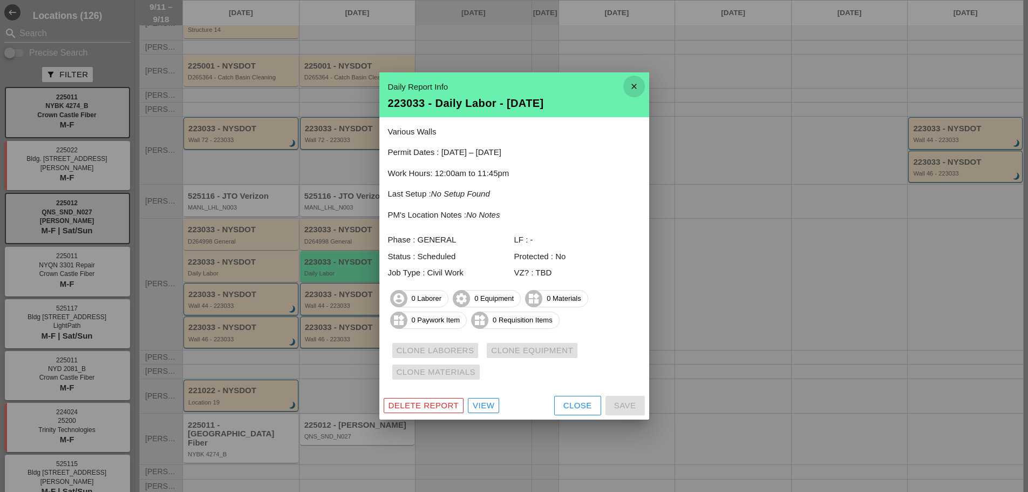
click at [629, 86] on icon "close" at bounding box center [634, 87] width 22 height 22
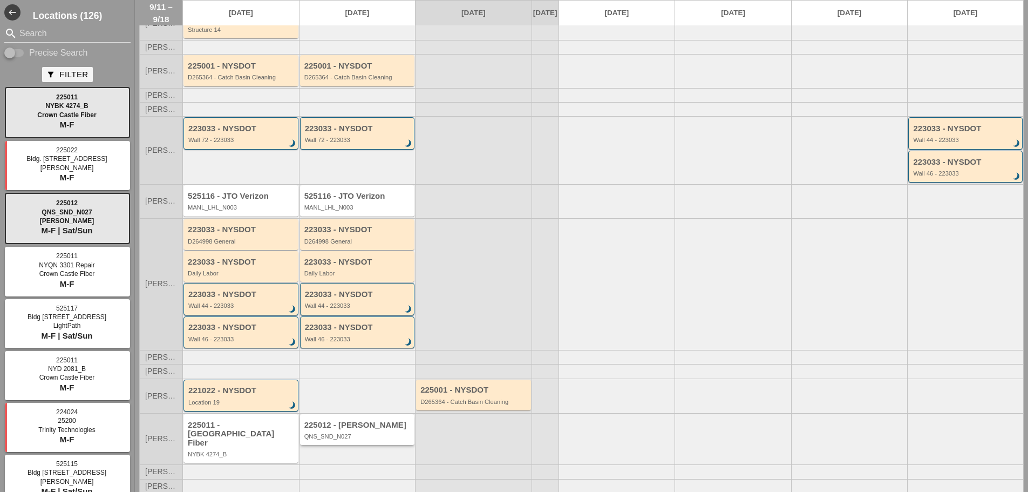
click at [356, 440] on div "225012 - Hellman QNS_SND_N027" at bounding box center [358, 429] width 108 height 19
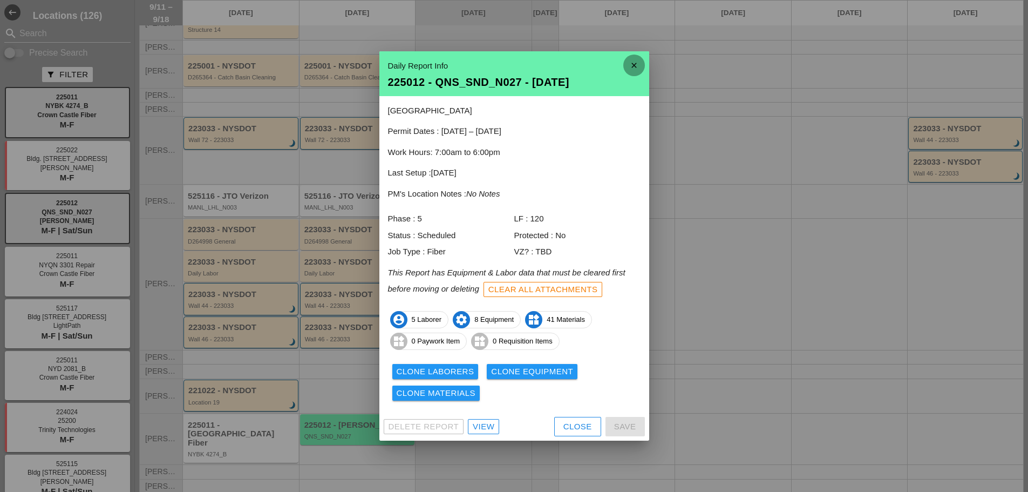
click at [636, 65] on icon "close" at bounding box center [634, 66] width 22 height 22
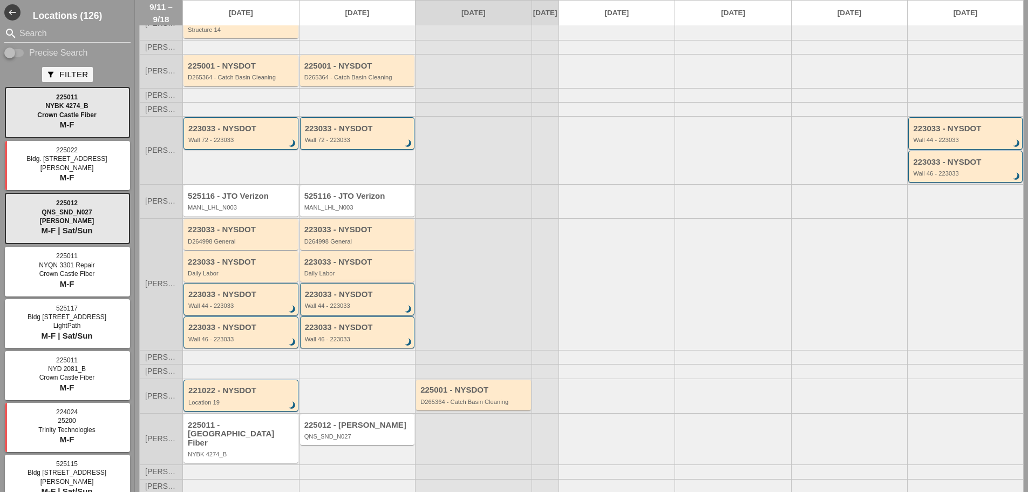
scroll to position [0, 0]
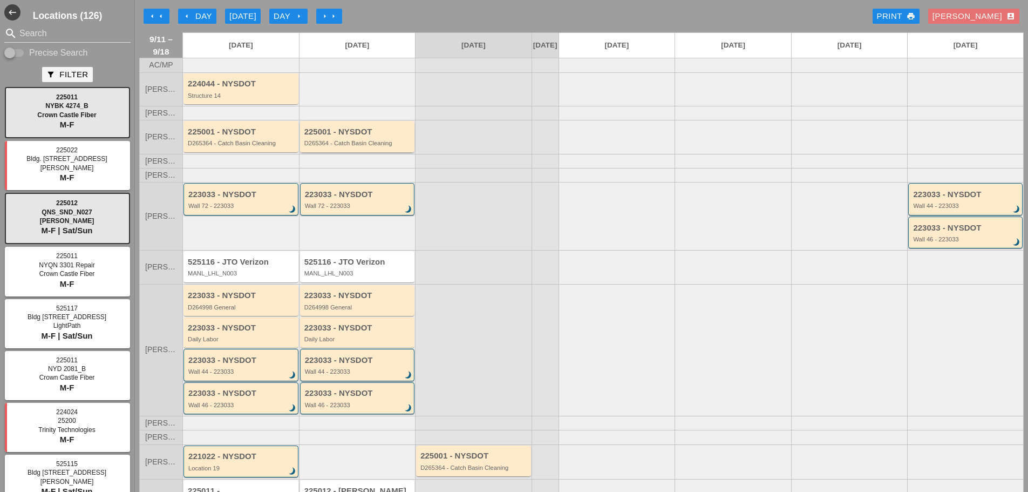
click at [384, 146] on div "D265364 - Catch Basin Cleaning" at bounding box center [358, 143] width 108 height 6
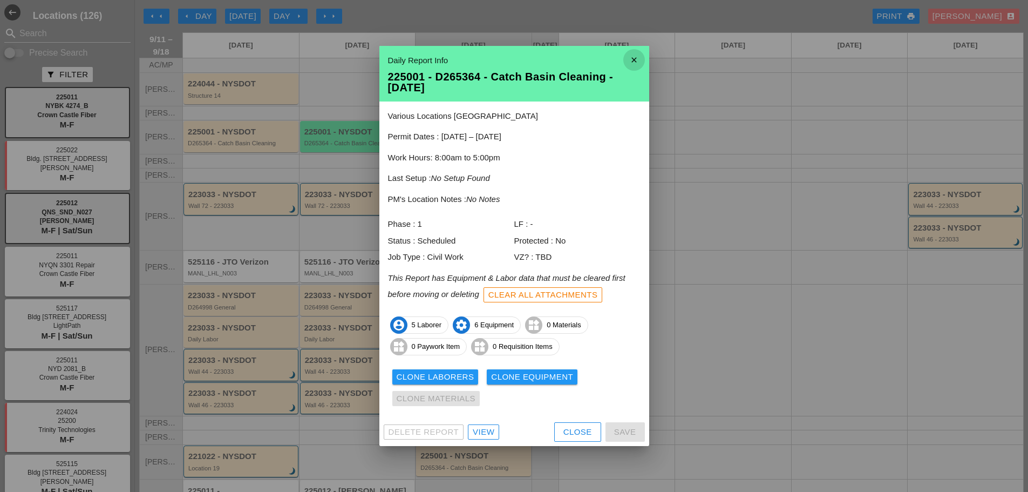
click at [634, 56] on icon "close" at bounding box center [634, 60] width 22 height 22
